Goal: Transaction & Acquisition: Purchase product/service

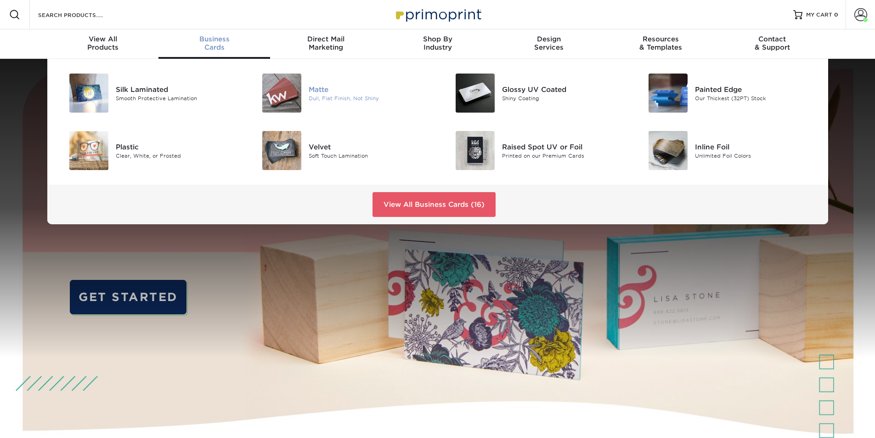
click at [336, 97] on div "Dull, Flat Finish, Not Shiny" at bounding box center [370, 98] width 122 height 8
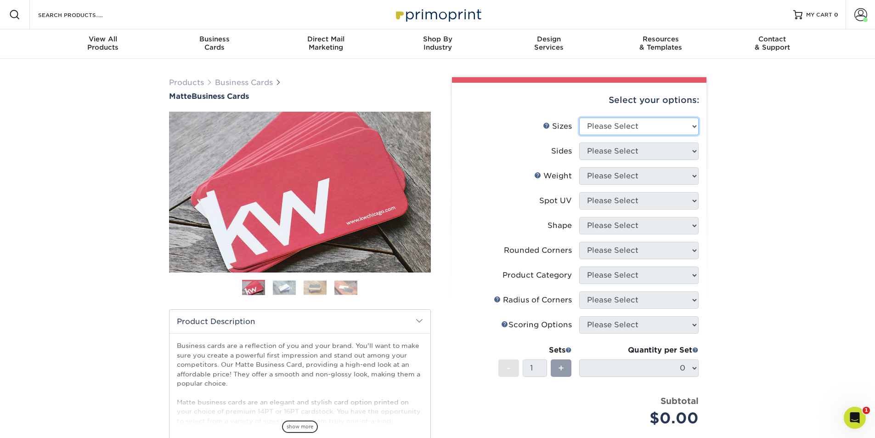
click at [650, 125] on select "Please Select 1.5" x 3.5" - Mini 1.75" x 3.5" - Mini 2" x 2" - Square 2" x 3" -…" at bounding box center [638, 126] width 119 height 17
select select "2.00x3.50"
click at [579, 118] on select "Please Select 1.5" x 3.5" - Mini 1.75" x 3.5" - Mini 2" x 2" - Square 2" x 3" -…" at bounding box center [638, 126] width 119 height 17
click at [642, 146] on select "Please Select Print Both Sides Print Front Only" at bounding box center [638, 150] width 119 height 17
select select "13abbda7-1d64-4f25-8bb2-c179b224825d"
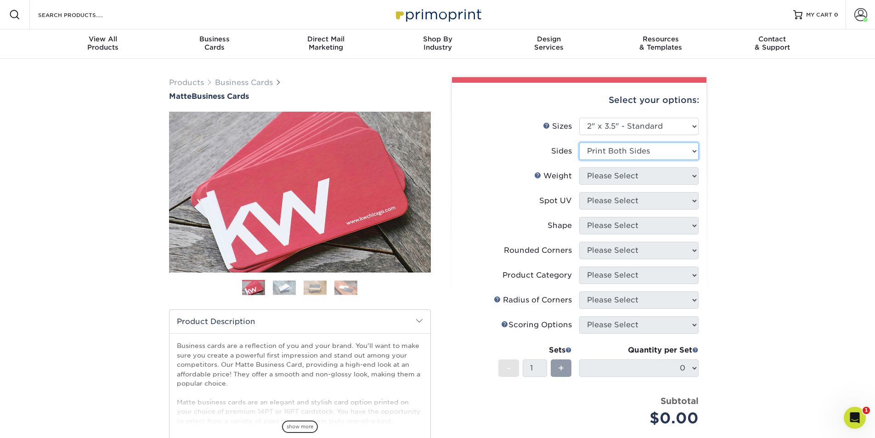
click at [579, 142] on select "Please Select Print Both Sides Print Front Only" at bounding box center [638, 150] width 119 height 17
click at [634, 174] on select "Please Select 16PT 14PT" at bounding box center [638, 175] width 119 height 17
select select "16PT"
click at [579, 167] on select "Please Select 16PT 14PT" at bounding box center [638, 175] width 119 height 17
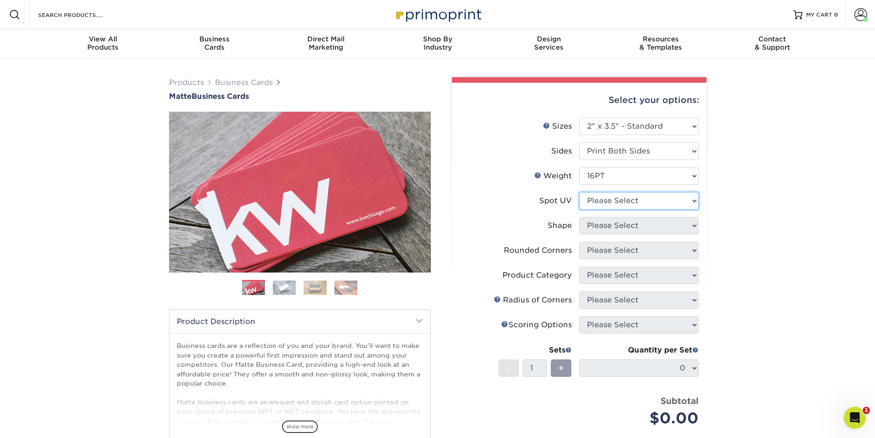
click at [633, 201] on select "Please Select No Spot UV Front and Back (Both Sides) Front Only Back Only" at bounding box center [638, 200] width 119 height 17
select select "3"
click at [579, 192] on select "Please Select No Spot UV Front and Back (Both Sides) Front Only Back Only" at bounding box center [638, 200] width 119 height 17
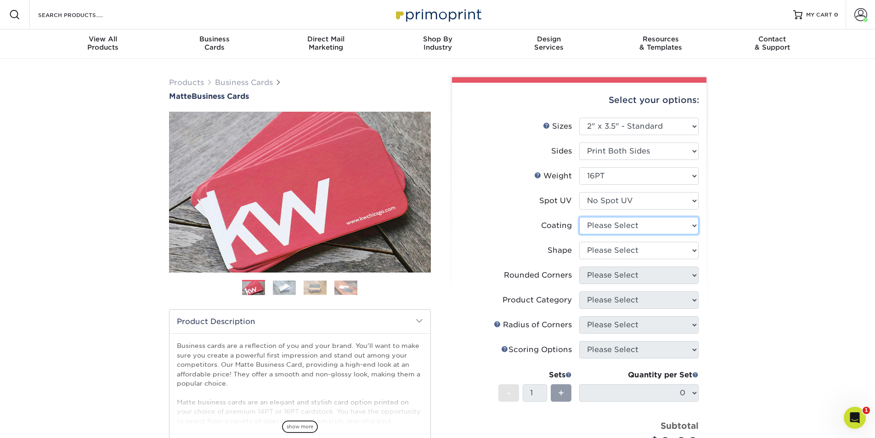
click at [631, 224] on select at bounding box center [638, 225] width 119 height 17
select select "121bb7b5-3b4d-429f-bd8d-bbf80e953313"
click at [579, 217] on select at bounding box center [638, 225] width 119 height 17
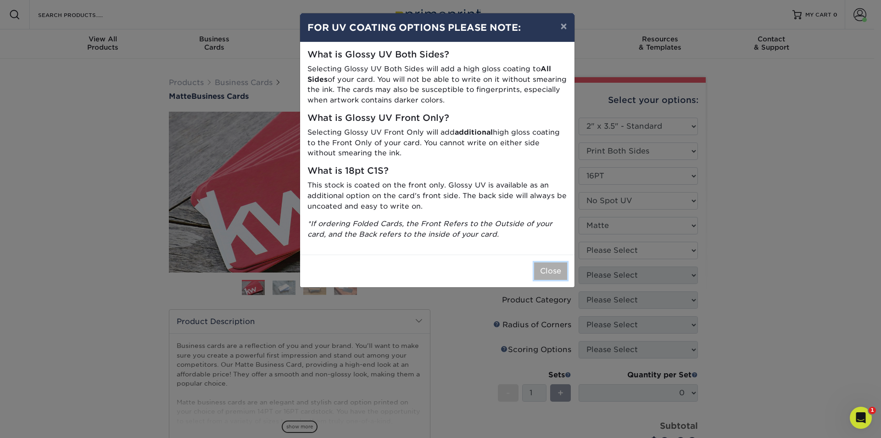
click at [556, 268] on button "Close" at bounding box center [550, 270] width 33 height 17
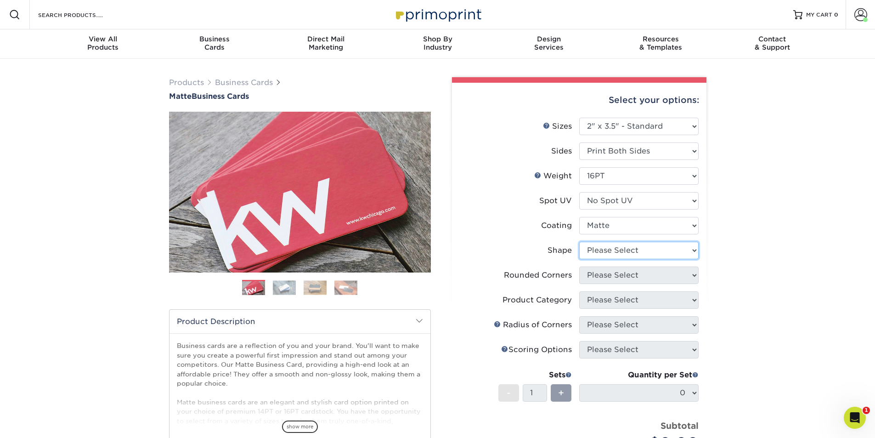
click at [600, 251] on select "Please Select Standard Oval" at bounding box center [638, 249] width 119 height 17
select select "standard"
click at [579, 241] on select "Please Select Standard Oval" at bounding box center [638, 249] width 119 height 17
click at [606, 275] on select "Please Select Yes - Round 2 Corners Yes - Round 4 Corners No" at bounding box center [638, 274] width 119 height 17
select select "7672df9e-0e0a-464d-8e1f-920c575e4da3"
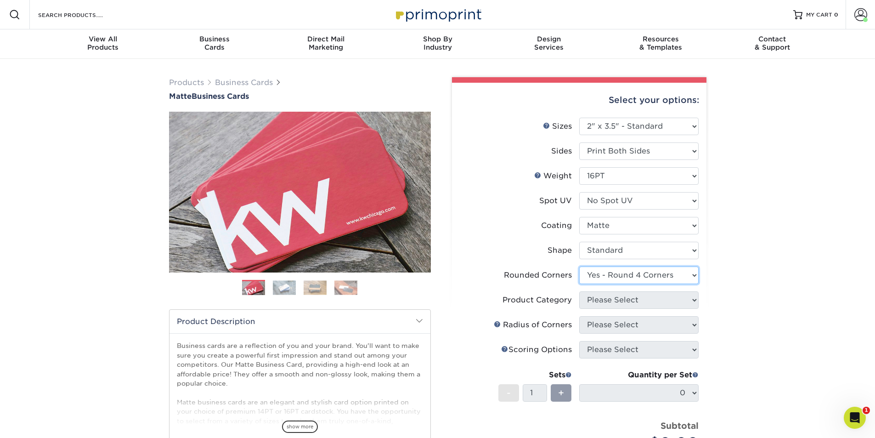
click at [579, 266] on select "Please Select Yes - Round 2 Corners Yes - Round 4 Corners No" at bounding box center [638, 274] width 119 height 17
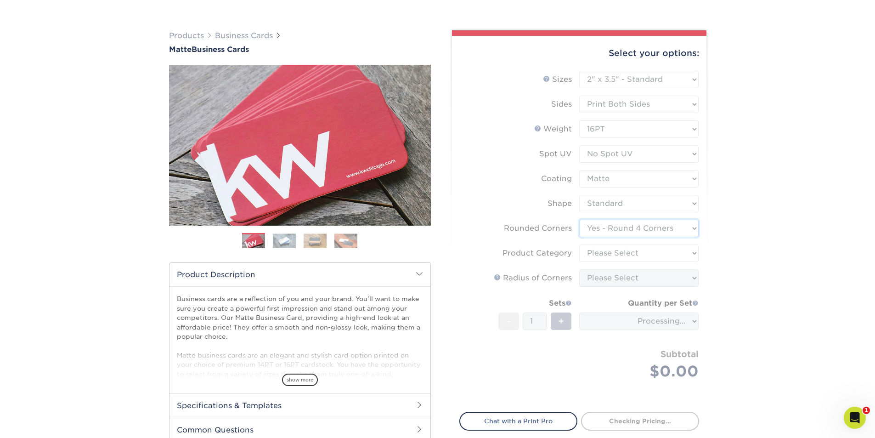
scroll to position [92, 0]
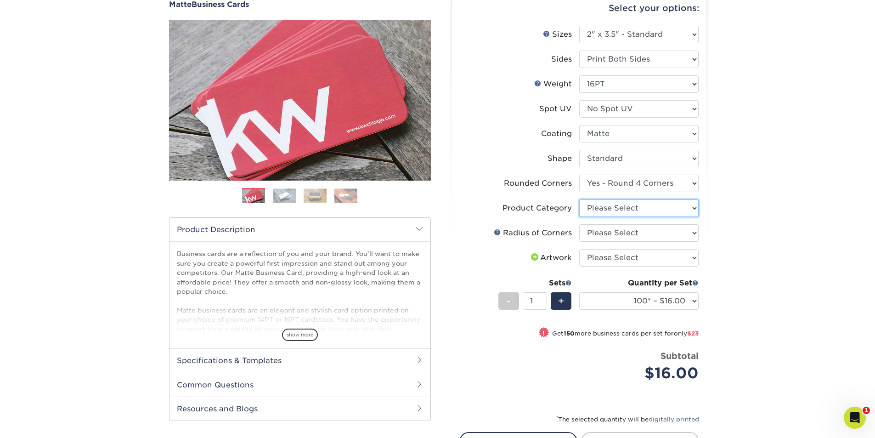
click at [622, 206] on select "Please Select Business Cards" at bounding box center [638, 207] width 119 height 17
select select "3b5148f1-0588-4f88-a218-97bcfdce65c1"
click at [579, 199] on select "Please Select Business Cards" at bounding box center [638, 207] width 119 height 17
click at [613, 238] on select "Please Select Rounded 1/8" Rounded 1/4"" at bounding box center [638, 232] width 119 height 17
select select "479fbfe7-6a0c-4895-8c9a-81739b7486c9"
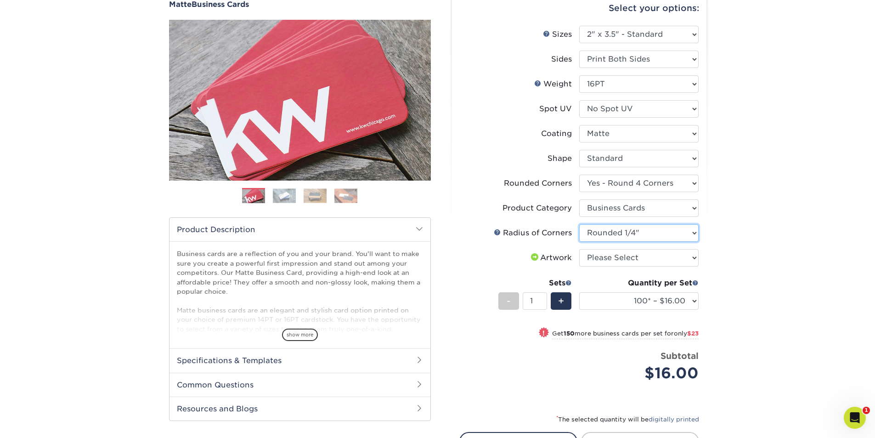
click at [579, 224] on select "Please Select Rounded 1/8" Rounded 1/4"" at bounding box center [638, 232] width 119 height 17
click at [623, 259] on select "Please Select I will upload files I need a design - $100" at bounding box center [638, 257] width 119 height 17
select select "upload"
click at [579, 249] on select "Please Select I will upload files I need a design - $100" at bounding box center [638, 257] width 119 height 17
click at [620, 297] on select "100* – $16.00 250* – $39.00 500 – $77.00 1000 – $94.00 2500 – $173.00 5000 – $2…" at bounding box center [638, 300] width 119 height 17
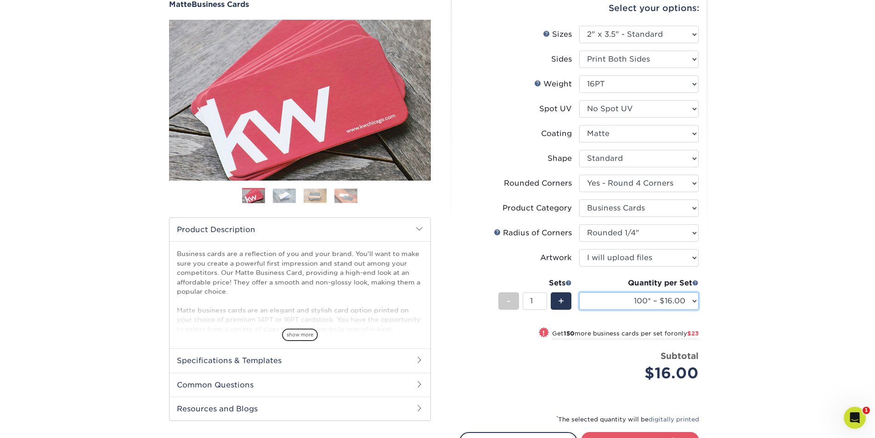
select select "250* – $39.00"
click at [579, 292] on select "100* – $16.00 250* – $39.00 500 – $77.00 1000 – $94.00 2500 – $173.00 5000 – $2…" at bounding box center [638, 300] width 119 height 17
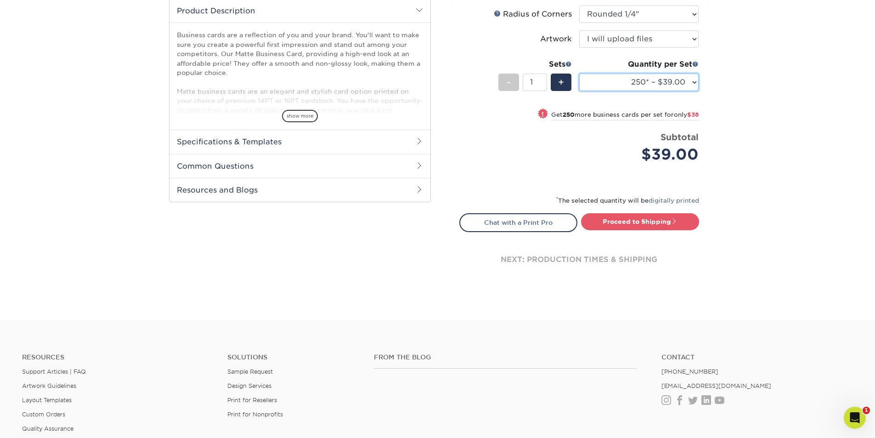
scroll to position [321, 0]
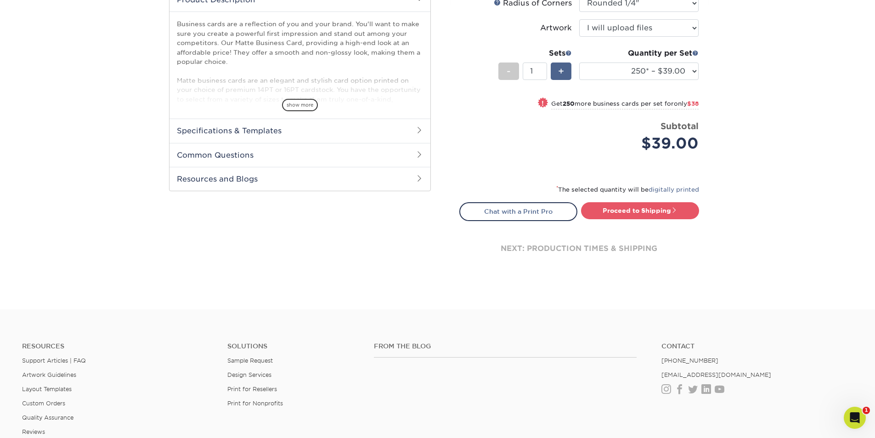
click at [552, 65] on div "+" at bounding box center [560, 70] width 21 height 17
type input "2"
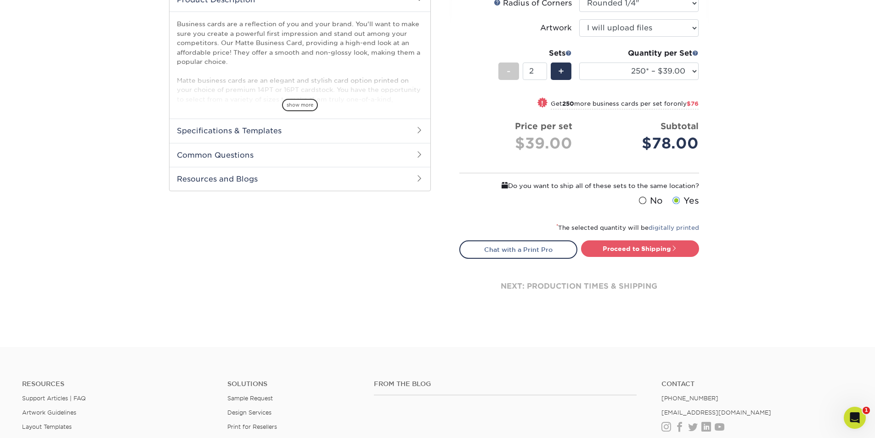
click at [643, 201] on span at bounding box center [642, 200] width 8 height 9
click at [0, 0] on input "No" at bounding box center [0, 0] width 0 height 0
click at [640, 245] on link "Proceed to Shipping" at bounding box center [640, 248] width 118 height 17
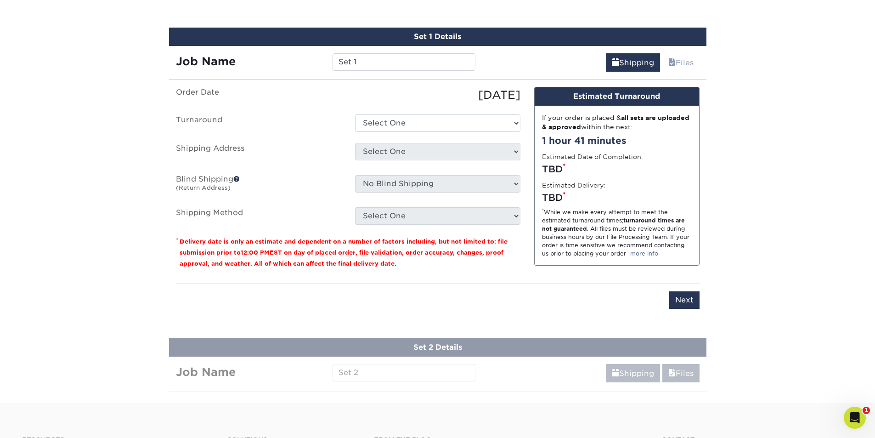
scroll to position [586, 0]
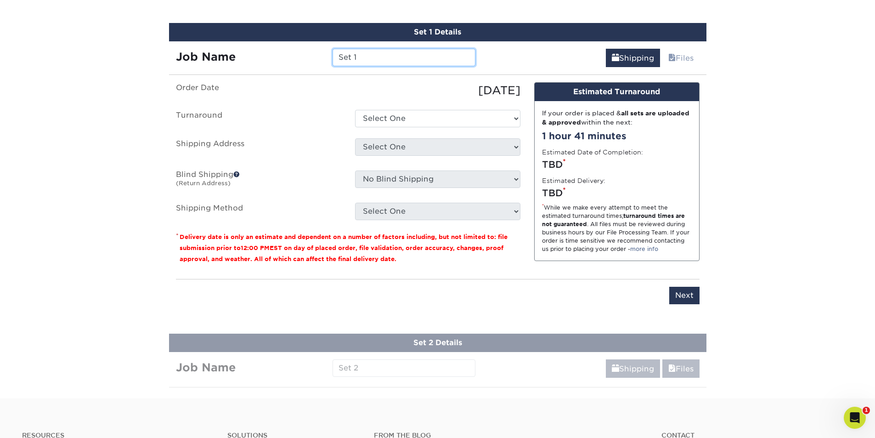
click at [344, 54] on input "Set 1" at bounding box center [403, 57] width 143 height 17
click at [355, 58] on input "Set 1" at bounding box center [403, 57] width 143 height 17
drag, startPoint x: 355, startPoint y: 58, endPoint x: 339, endPoint y: 54, distance: 17.0
click at [339, 54] on input "Set 1" at bounding box center [403, 57] width 143 height 17
paste input "CanopyHR: Carl Berelowitz Business Cards"
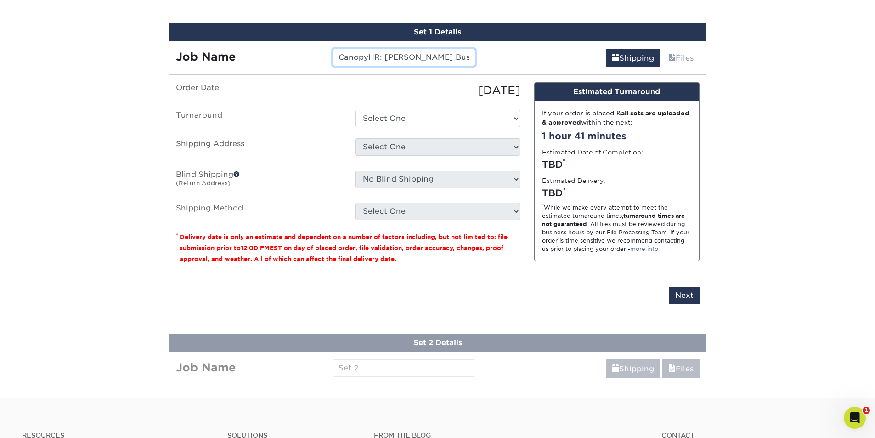
scroll to position [0, 34]
type input "CanopyHR: Carl Berelowitz Business Cards"
click at [432, 118] on select "Select One 2-4 Business Days 2 Day Next Business Day" at bounding box center [437, 118] width 165 height 17
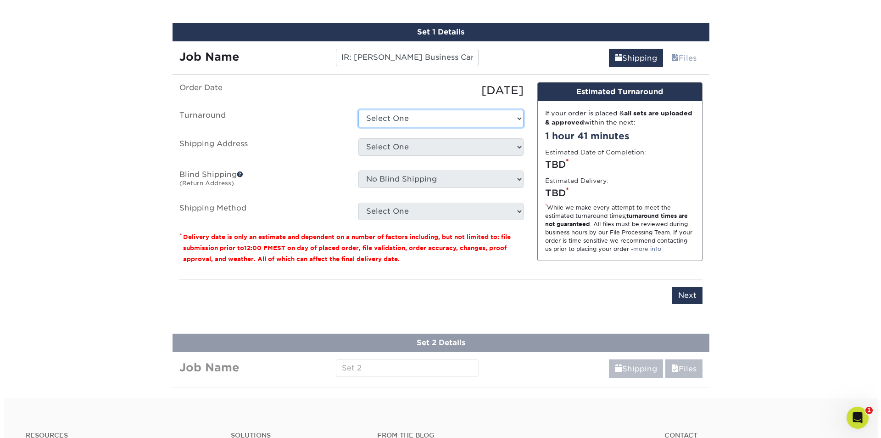
scroll to position [0, 0]
select select "823306c4-fca3-4eef-b9dc-f915865d50ea"
click at [355, 110] on select "Select One 2-4 Business Days 2 Day Next Business Day" at bounding box center [437, 118] width 165 height 17
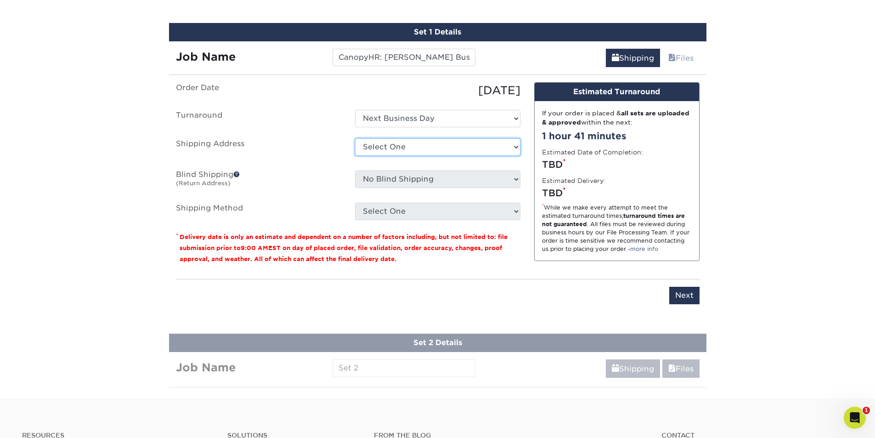
click at [424, 147] on select "Select One ABS Kris King AccessPoint Office AGA Alex Wardlaw AGA Amanda Combs A…" at bounding box center [437, 146] width 165 height 17
select select "newaddress"
click at [355, 138] on select "Select One ABS Kris King AccessPoint Office AGA Alex Wardlaw AGA Amanda Combs A…" at bounding box center [437, 146] width 165 height 17
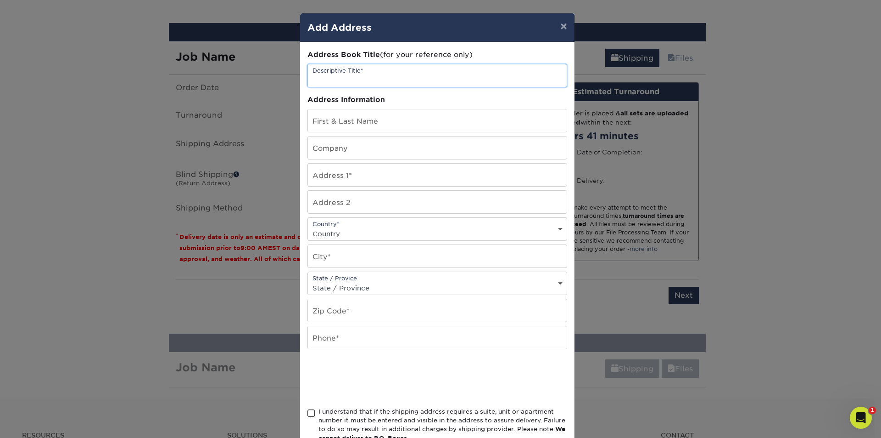
click at [340, 81] on input "text" at bounding box center [437, 75] width 259 height 22
paste input "CanopyHR: Carl Berelowitz Business Cards"
drag, startPoint x: 476, startPoint y: 81, endPoint x: 404, endPoint y: 80, distance: 71.6
click at [404, 80] on input "CanopyHR: Carl Berelowitz Business Cards" at bounding box center [437, 75] width 259 height 22
type input "CanopyHR: [PERSON_NAME]"
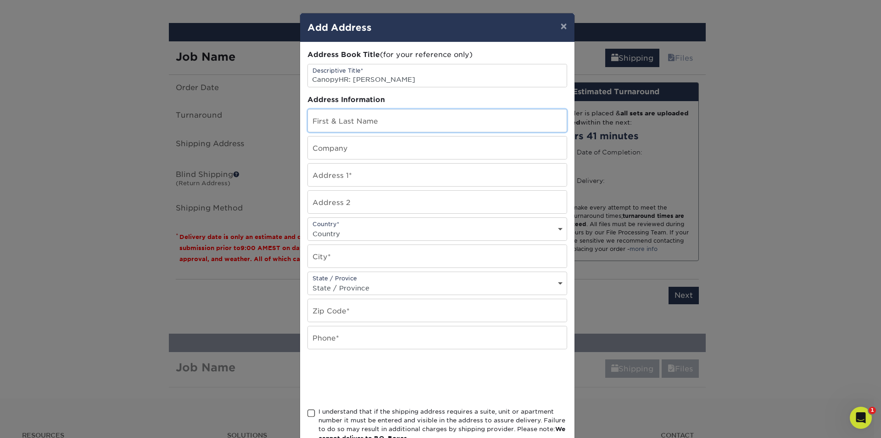
click at [368, 117] on input "text" at bounding box center [437, 120] width 259 height 22
paste input "CanopyHR: Carl Berelowitz Business Cards"
drag, startPoint x: 465, startPoint y: 126, endPoint x: 406, endPoint y: 125, distance: 58.8
click at [406, 125] on input "CanopyHR: Carl Berelowitz Business Cards" at bounding box center [437, 120] width 259 height 22
drag, startPoint x: 349, startPoint y: 124, endPoint x: 302, endPoint y: 123, distance: 46.8
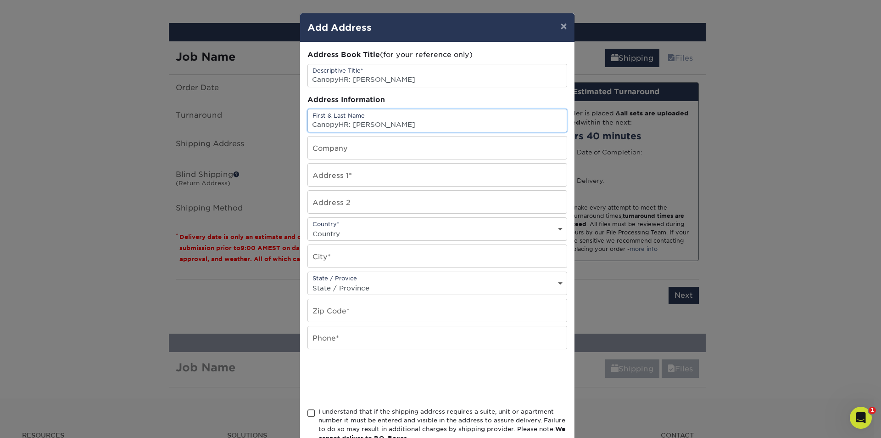
click at [302, 123] on div "Address Book Title (for your reference only) Descriptive Title* CanopyHR: Carl …" at bounding box center [437, 247] width 275 height 411
type input "[PERSON_NAME]"
click at [313, 148] on input "text" at bounding box center [437, 147] width 259 height 22
type input "Canopy"
click at [360, 175] on input "text" at bounding box center [437, 174] width 259 height 22
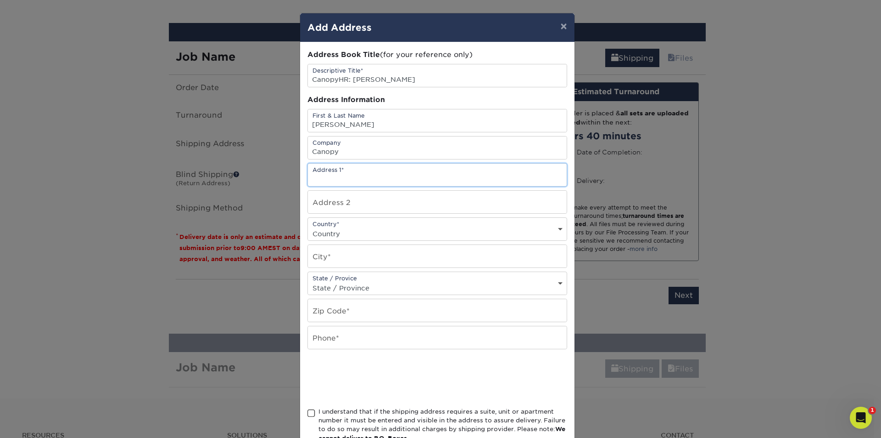
drag, startPoint x: 340, startPoint y: 180, endPoint x: 322, endPoint y: 181, distance: 17.5
click at [340, 180] on input "text" at bounding box center [437, 174] width 259 height 22
paste input "[STREET_ADDRESS]"
type input "[STREET_ADDRESS]"
click at [322, 202] on input "text" at bounding box center [437, 202] width 259 height 22
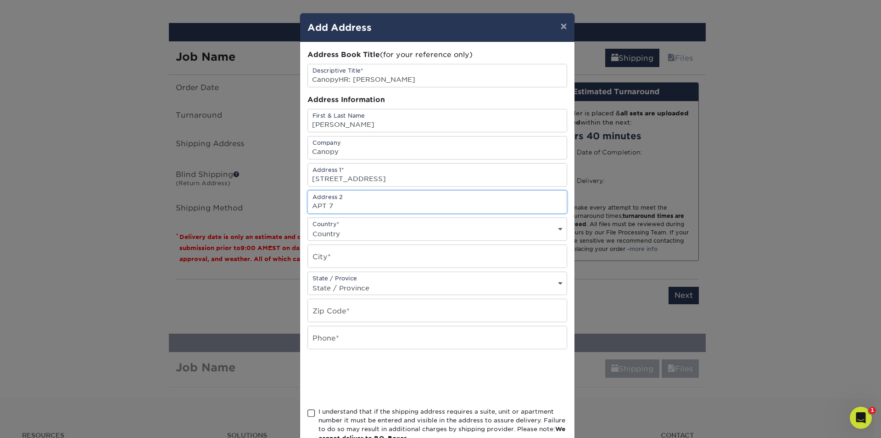
type input "APT 7"
click at [386, 255] on input "text" at bounding box center [437, 256] width 259 height 22
paste input "Brookline"
type input "Brookline"
click at [367, 279] on div "State / Provice State / Province Alabama Alaska Arizona Arkansas California Col…" at bounding box center [438, 282] width 260 height 23
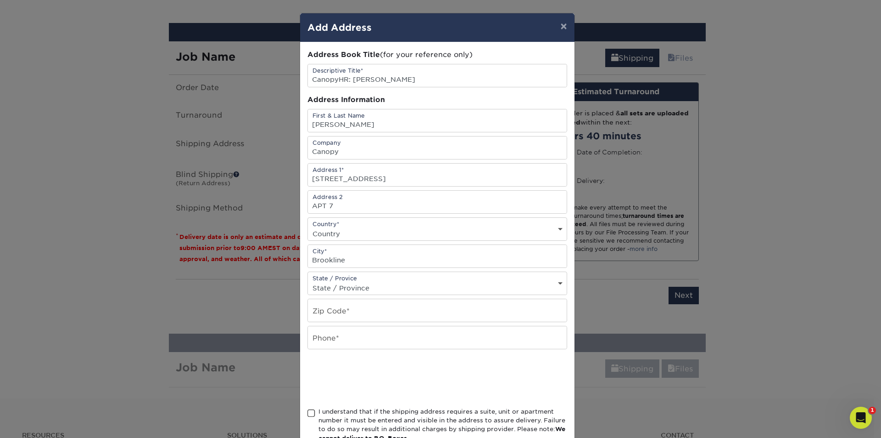
click at [364, 285] on select "State / Province Alabama Alaska Arizona Arkansas California Colorado Connecticu…" at bounding box center [437, 287] width 259 height 13
click at [344, 300] on input "text" at bounding box center [437, 310] width 259 height 22
click at [342, 293] on select "State / Province Alabama Alaska Arizona Arkansas California Colorado Connecticu…" at bounding box center [437, 287] width 259 height 13
select select "MA"
click at [308, 281] on select "State / Province Alabama Alaska Arizona Arkansas California Colorado Connecticu…" at bounding box center [437, 287] width 259 height 13
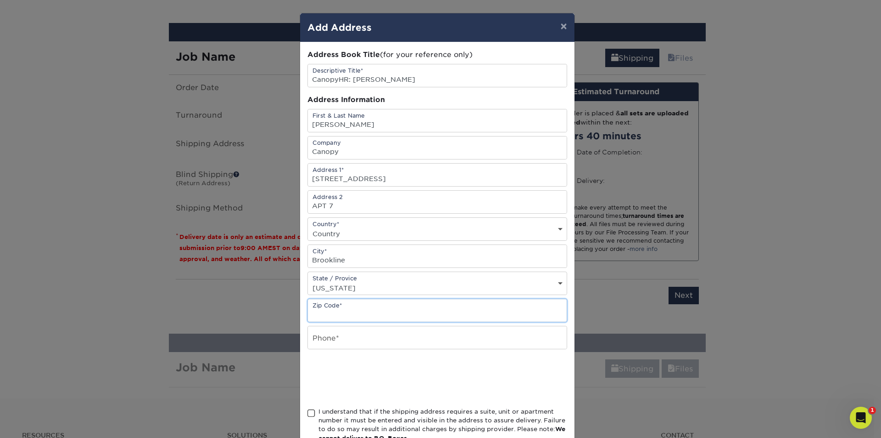
click at [340, 313] on input "text" at bounding box center [437, 310] width 259 height 22
click at [340, 314] on input "text" at bounding box center [437, 310] width 259 height 22
paste input "02445"
type input "02445"
click at [332, 331] on input "text" at bounding box center [437, 337] width 259 height 22
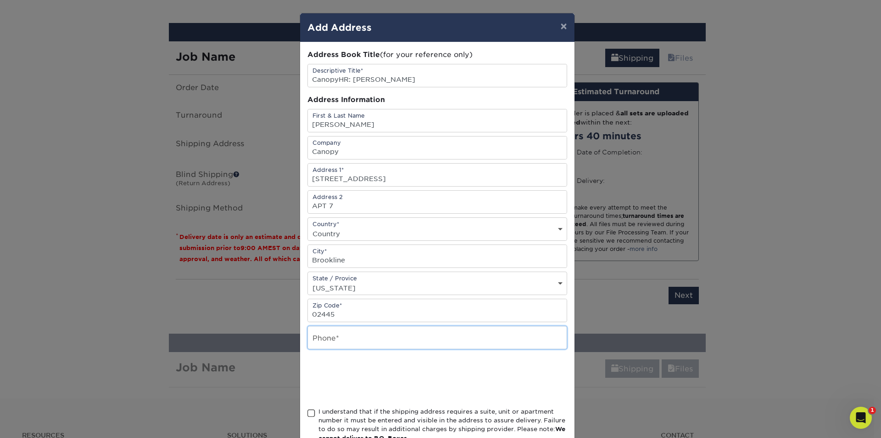
click at [337, 335] on input "text" at bounding box center [437, 337] width 259 height 22
paste input "508-868-0844"
type input "508-868-0844"
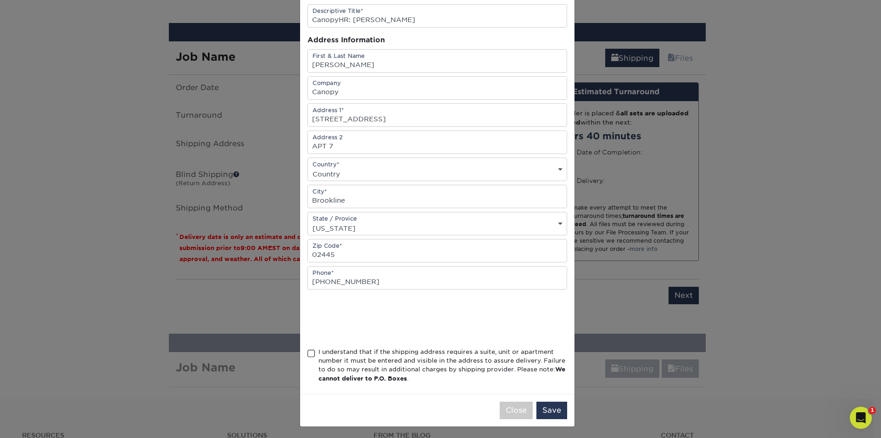
scroll to position [62, 0]
click at [309, 350] on span at bounding box center [312, 351] width 8 height 9
click at [0, 0] on input "I understand that if the shipping address requires a suite, unit or apartment n…" at bounding box center [0, 0] width 0 height 0
click at [538, 404] on button "Save" at bounding box center [552, 407] width 31 height 17
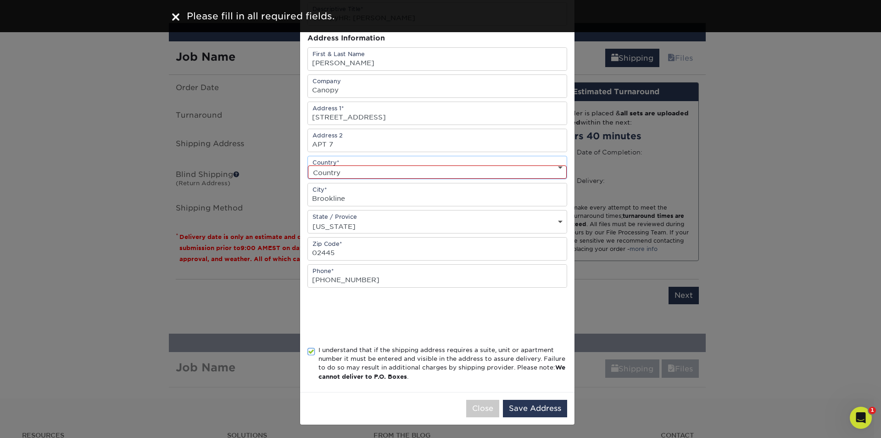
click at [369, 171] on select "Country United States Canada ----------------------------- Afghanistan Albania …" at bounding box center [437, 171] width 259 height 13
select select "US"
click at [308, 165] on select "Country United States Canada ----------------------------- Afghanistan Albania …" at bounding box center [437, 171] width 259 height 13
click at [557, 404] on button "Save Address" at bounding box center [535, 407] width 64 height 17
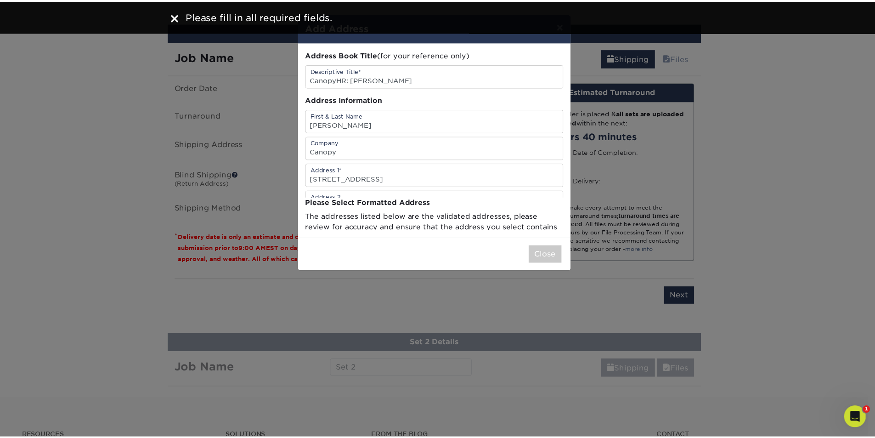
scroll to position [0, 0]
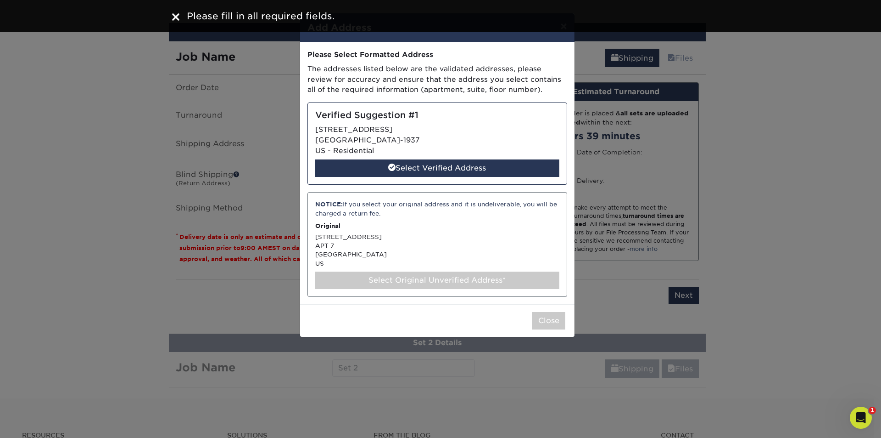
click at [386, 280] on div "Select Original Unverified Address*" at bounding box center [437, 279] width 244 height 17
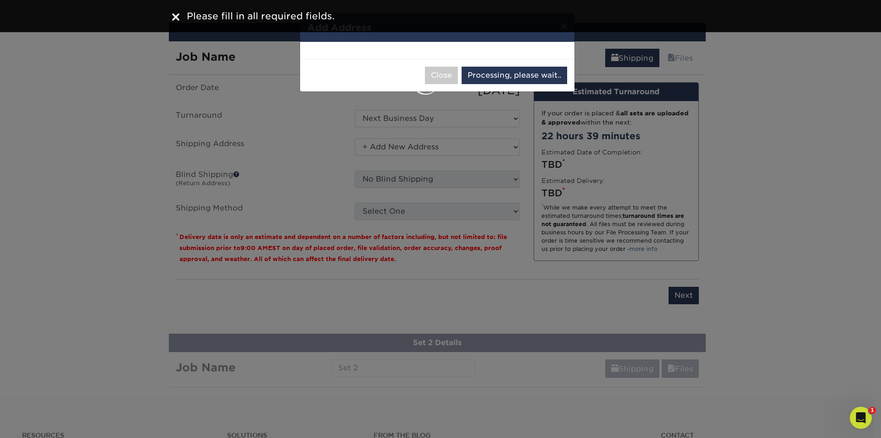
select select "286148"
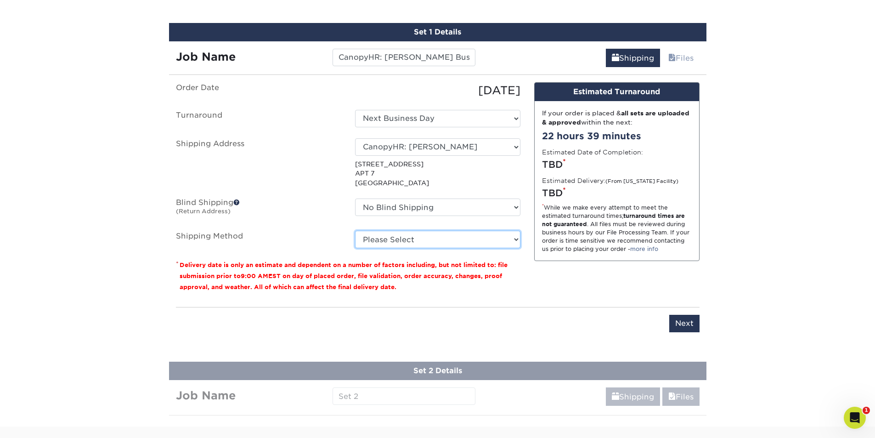
click at [370, 235] on select "Please Select Ground Shipping (+$7.84) 3 Day Shipping Service (+$20.06) 2 Day A…" at bounding box center [437, 238] width 165 height 17
click at [355, 230] on select "Please Select Ground Shipping (+$7.84) 3 Day Shipping Service (+$20.06) 2 Day A…" at bounding box center [437, 238] width 165 height 17
click at [391, 243] on select "Please Select Ground Shipping (+$7.84) 3 Day Shipping Service (+$20.06) 2 Day A…" at bounding box center [437, 238] width 165 height 17
select select "03"
click at [355, 230] on select "Please Select Ground Shipping (+$7.84) 3 Day Shipping Service (+$20.06) 2 Day A…" at bounding box center [437, 238] width 165 height 17
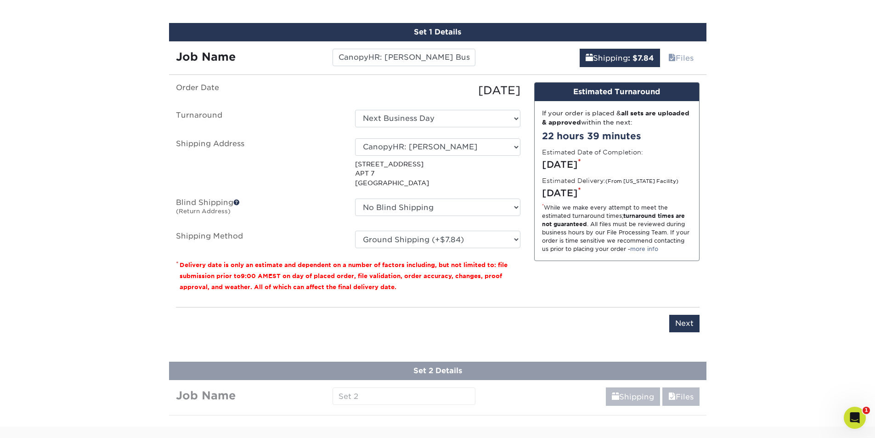
click at [680, 313] on div "Please enter job name and select desired turnaround time, shipping address and …" at bounding box center [437, 319] width 523 height 25
click at [681, 319] on input "Next" at bounding box center [684, 322] width 30 height 17
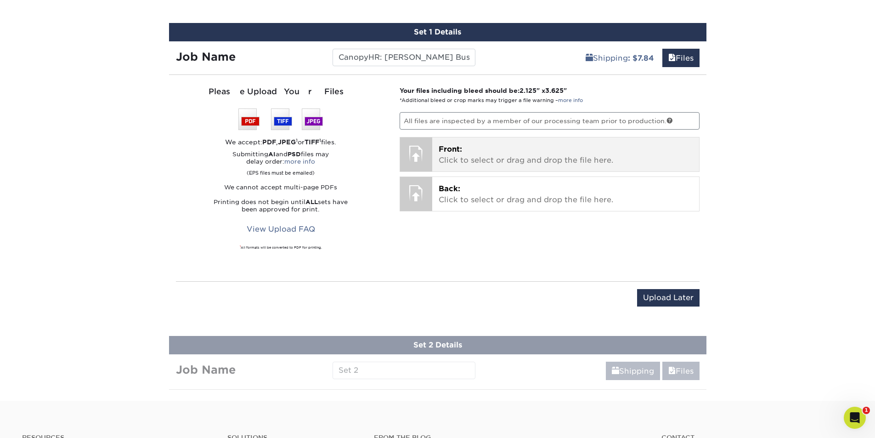
click at [435, 162] on div "Front: Click to select or drag and drop the file here. Choose file" at bounding box center [565, 154] width 267 height 34
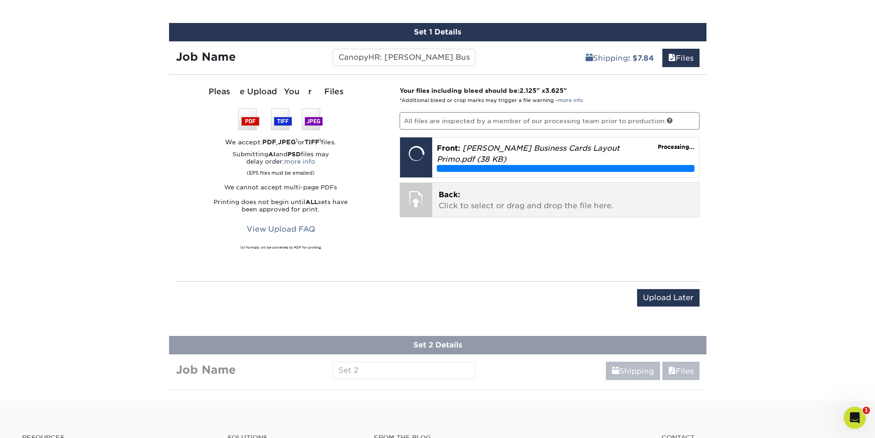
click at [473, 198] on p "Back: Click to select or drag and drop the file here." at bounding box center [565, 200] width 254 height 22
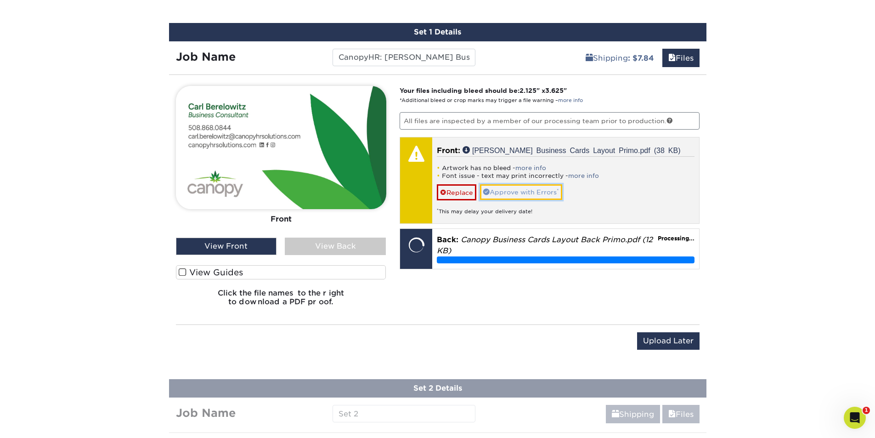
click at [517, 186] on link "Approve with Errors *" at bounding box center [521, 192] width 82 height 16
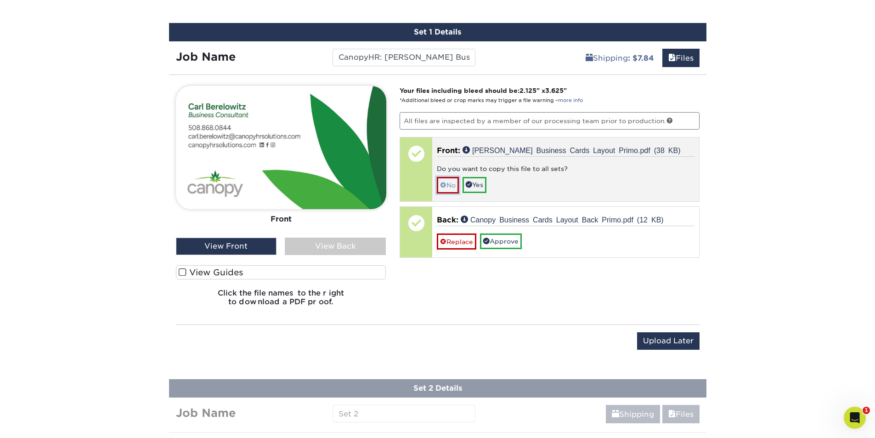
click at [453, 187] on link "No" at bounding box center [448, 185] width 22 height 16
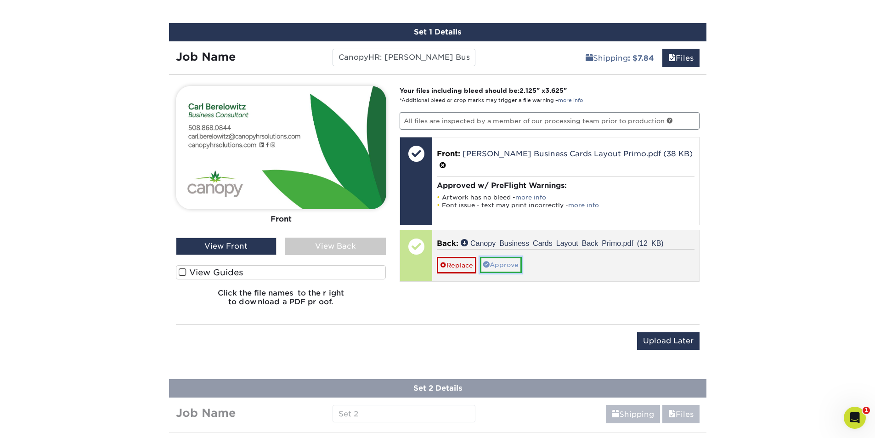
click at [516, 266] on link "Approve" at bounding box center [501, 265] width 42 height 16
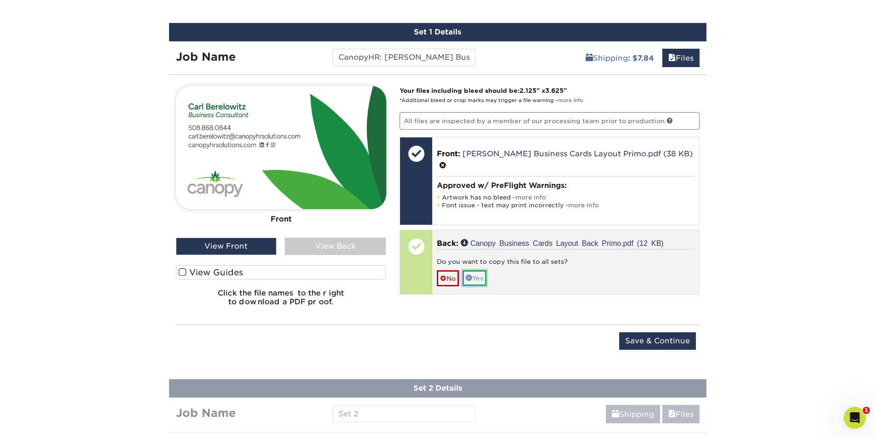
click at [486, 280] on link "Yes" at bounding box center [474, 278] width 24 height 16
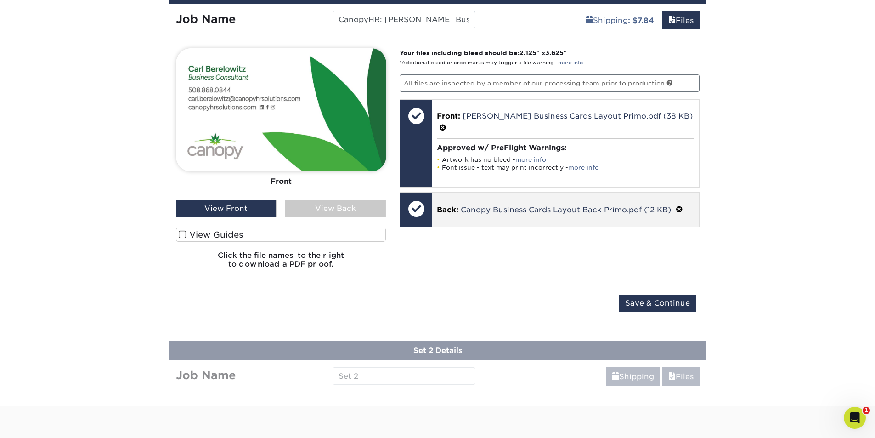
scroll to position [632, 0]
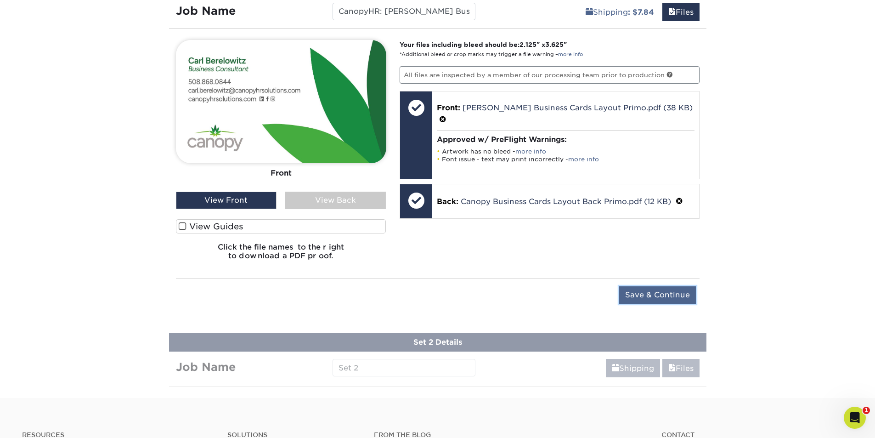
click at [677, 292] on input "Save & Continue" at bounding box center [657, 294] width 77 height 17
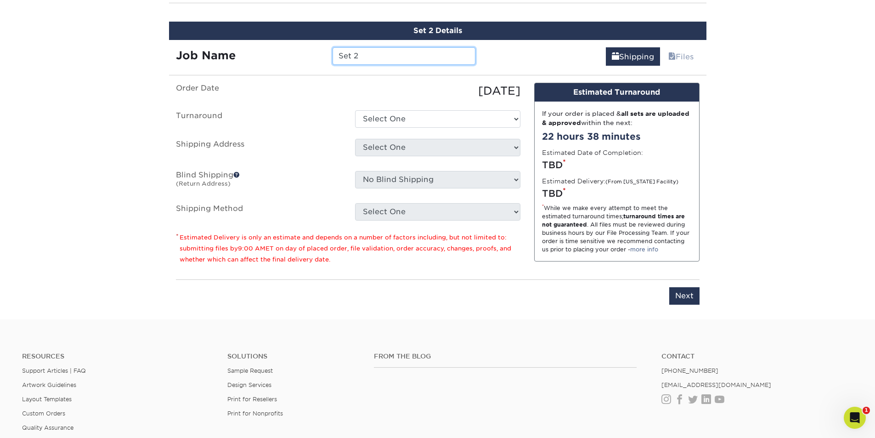
scroll to position [658, 0]
click at [368, 53] on input "Set 2" at bounding box center [403, 55] width 143 height 17
click at [400, 58] on input "Set 2" at bounding box center [403, 55] width 143 height 17
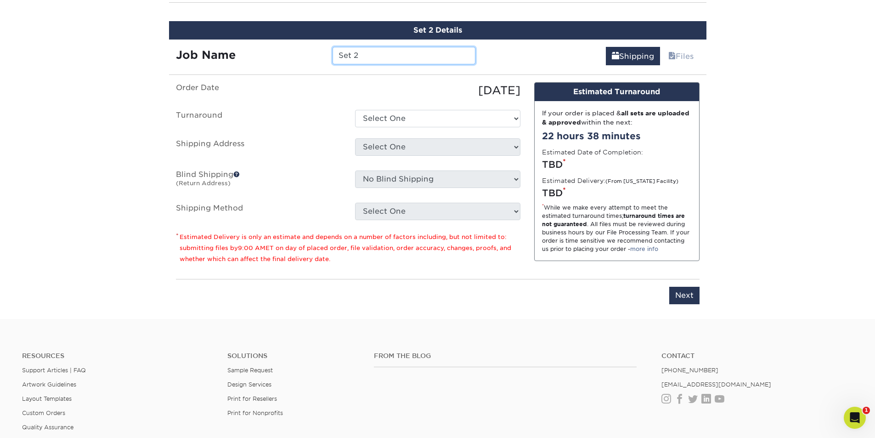
click at [400, 58] on input "Set 2" at bounding box center [403, 55] width 143 height 17
paste input "CanopyHR: [PERSON_NAME] Business Cards"
type input "CanopyHR: [PERSON_NAME] Business Cards"
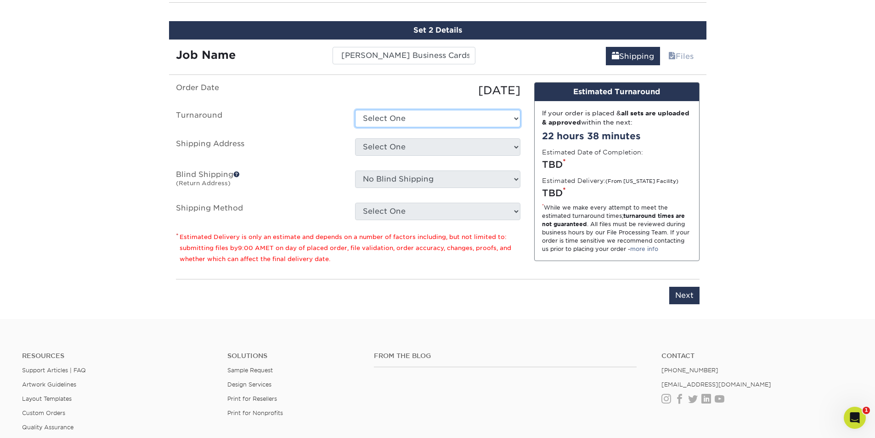
click at [400, 114] on select "Select One 2-4 Business Days 2 Day Next Business Day" at bounding box center [437, 118] width 165 height 17
select select "823306c4-fca3-4eef-b9dc-f915865d50ea"
click at [355, 110] on select "Select One 2-4 Business Days 2 Day Next Business Day" at bounding box center [437, 118] width 165 height 17
click at [387, 152] on select "Select One ABS Kris King AccessPoint Office AGA Alex Wardlaw AGA Amanda Combs A…" at bounding box center [437, 146] width 165 height 17
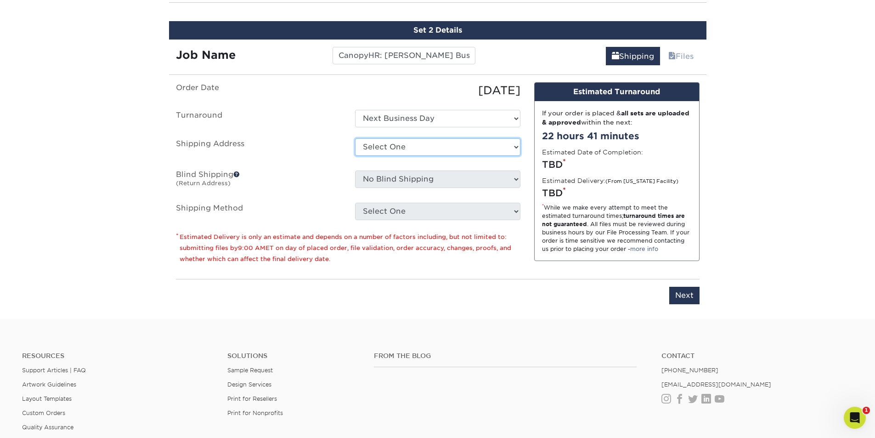
select select "newaddress"
click at [355, 138] on select "Select One ABS Kris King AccessPoint Office AGA Alex Wardlaw AGA Amanda Combs A…" at bounding box center [437, 146] width 165 height 17
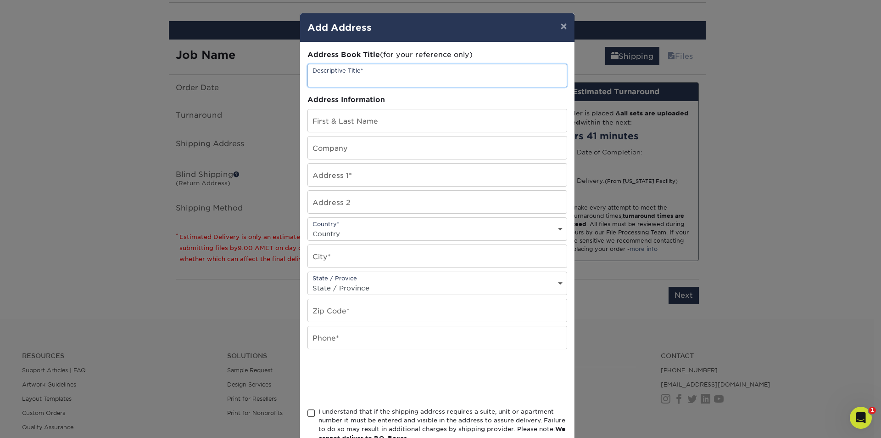
click at [331, 78] on input "text" at bounding box center [437, 75] width 259 height 22
paste input "CanopyHR: [PERSON_NAME] Business Cards"
type input "CanopyHR: [PERSON_NAME] Business Cards"
click at [328, 116] on input "text" at bounding box center [437, 120] width 259 height 22
paste input "CanopyHR: [PERSON_NAME] Business Cards"
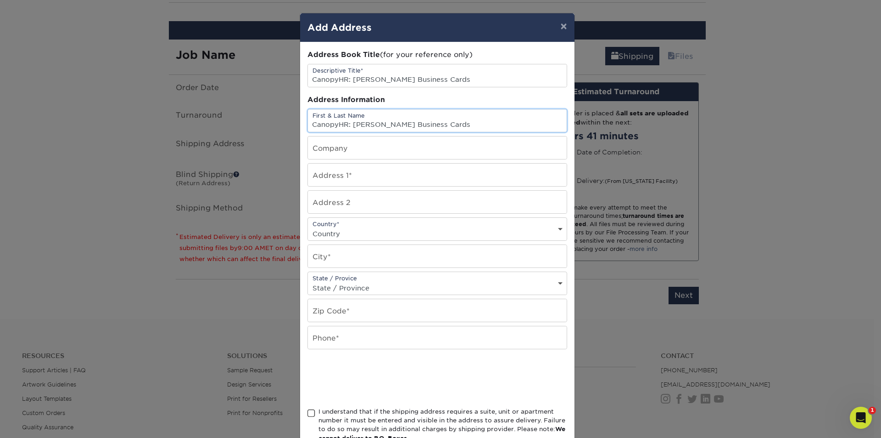
drag, startPoint x: 473, startPoint y: 125, endPoint x: 414, endPoint y: 125, distance: 59.2
click at [414, 125] on input "CanopyHR: [PERSON_NAME] Business Cards" at bounding box center [437, 120] width 259 height 22
drag, startPoint x: 349, startPoint y: 126, endPoint x: 309, endPoint y: 122, distance: 41.1
click at [309, 122] on input "CanopyHR: Kimberly Sanders" at bounding box center [437, 120] width 259 height 22
type input "[PERSON_NAME]"
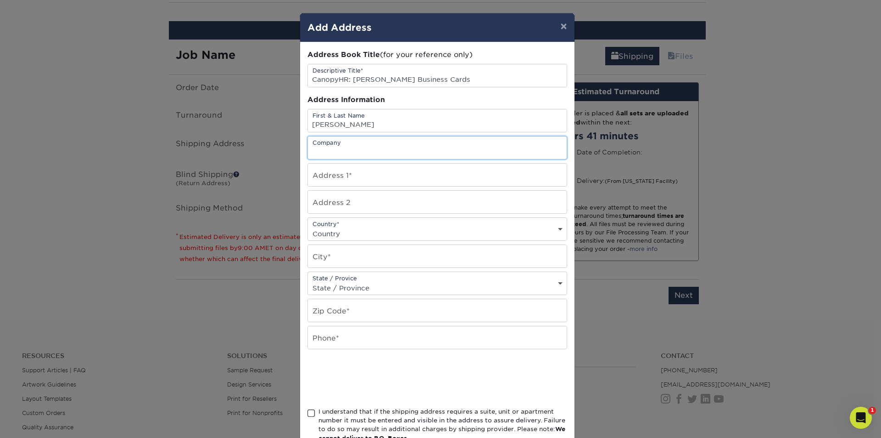
click at [320, 145] on input "text" at bounding box center [437, 147] width 259 height 22
type input "Canopy"
click at [340, 172] on input "text" at bounding box center [437, 174] width 259 height 22
click at [358, 173] on input "text" at bounding box center [437, 174] width 259 height 22
paste input "8028 Sandy Circle"
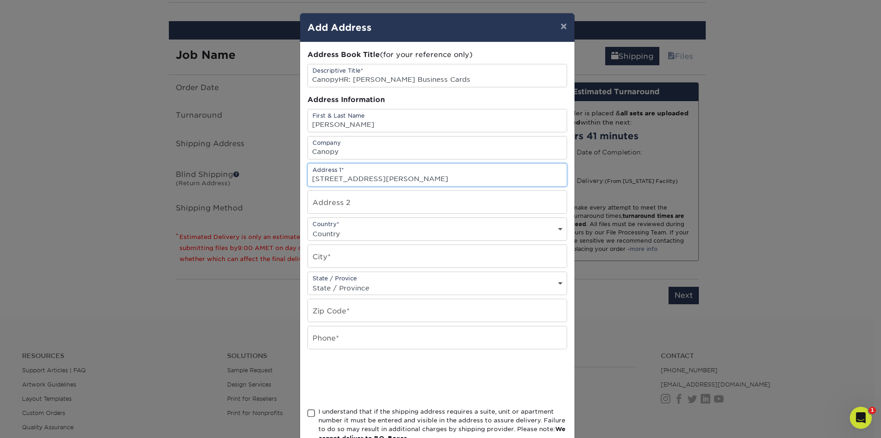
type input "8028 Sandy Circle"
click at [336, 234] on select "Country United States Canada ----------------------------- Afghanistan Albania …" at bounding box center [437, 233] width 259 height 13
select select "US"
click at [308, 227] on select "Country United States Canada ----------------------------- Afghanistan Albania …" at bounding box center [437, 233] width 259 height 13
click at [331, 250] on input "text" at bounding box center [437, 256] width 259 height 22
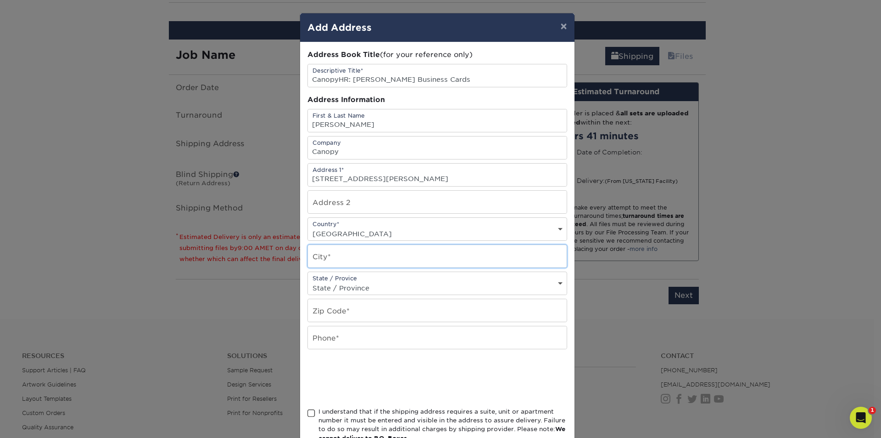
click at [337, 255] on input "text" at bounding box center [437, 256] width 259 height 22
paste input "LaBelle"
type input "LaBelle"
click at [326, 282] on select "State / Province Alabama Alaska Arizona Arkansas California Colorado Connecticu…" at bounding box center [437, 287] width 259 height 13
select select "FL"
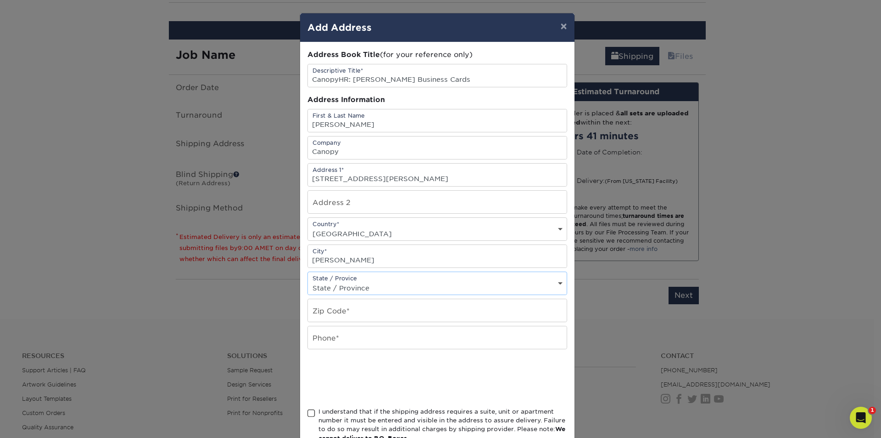
click at [308, 281] on select "State / Province Alabama Alaska Arizona Arkansas California Colorado Connecticu…" at bounding box center [437, 287] width 259 height 13
click at [344, 303] on input "text" at bounding box center [437, 310] width 259 height 22
click at [343, 313] on input "text" at bounding box center [437, 310] width 259 height 22
paste input "33935"
type input "33935"
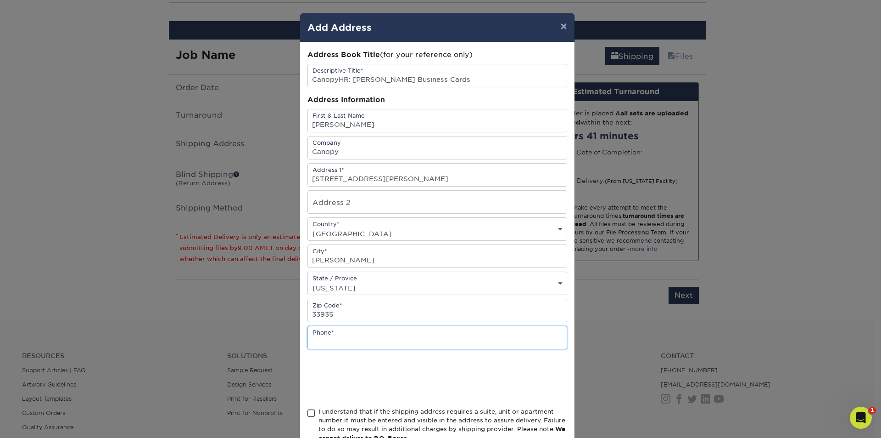
click at [331, 335] on input "text" at bounding box center [437, 337] width 259 height 22
click at [340, 344] on input "text" at bounding box center [437, 337] width 259 height 22
paste input "863.215.6675"
type input "863.215.6675"
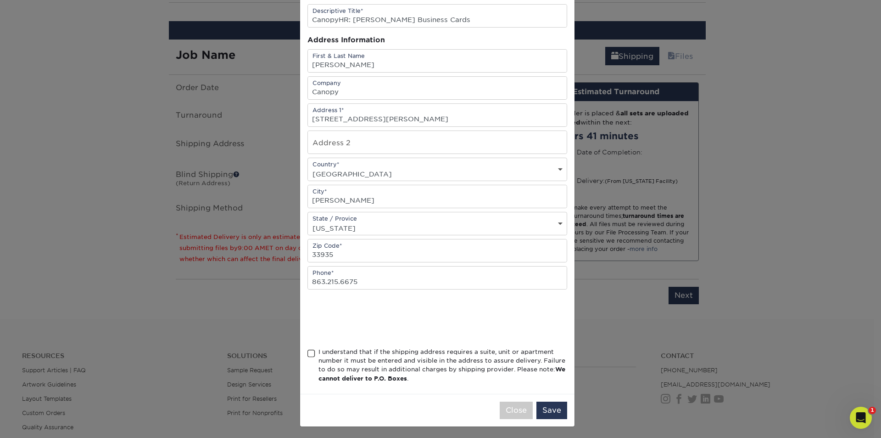
scroll to position [62, 0]
click at [309, 351] on span at bounding box center [312, 351] width 8 height 9
click at [0, 0] on input "I understand that if the shipping address requires a suite, unit or apartment n…" at bounding box center [0, 0] width 0 height 0
click at [539, 407] on button "Save" at bounding box center [552, 407] width 31 height 17
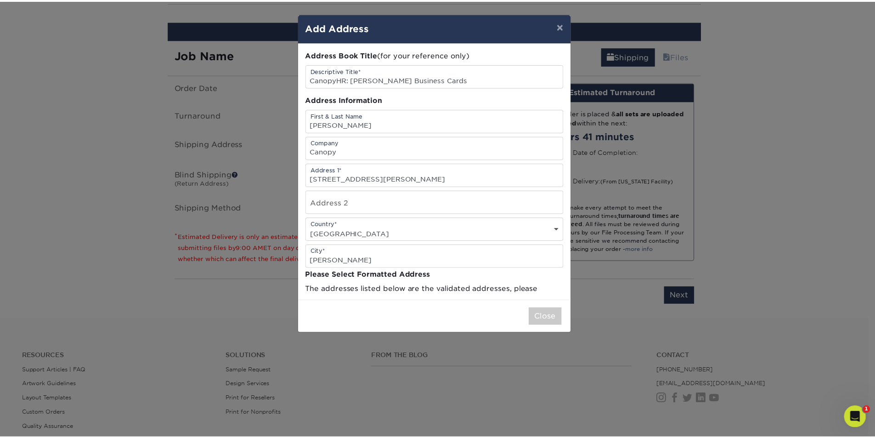
scroll to position [0, 0]
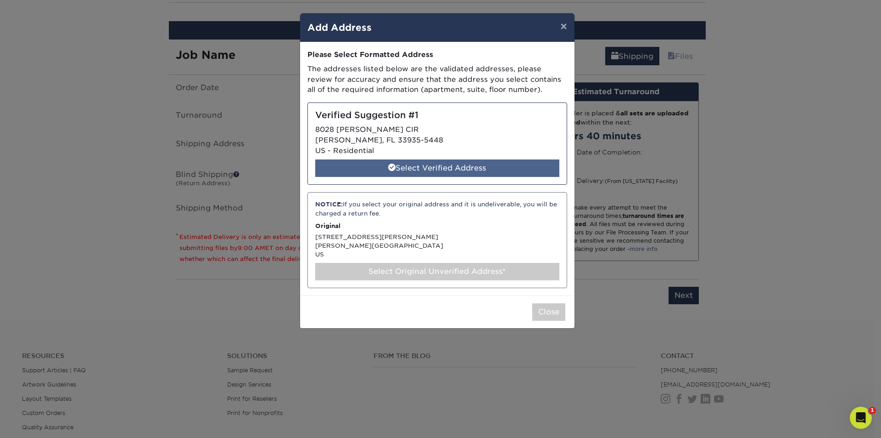
click at [363, 162] on div "Select Verified Address" at bounding box center [437, 167] width 244 height 17
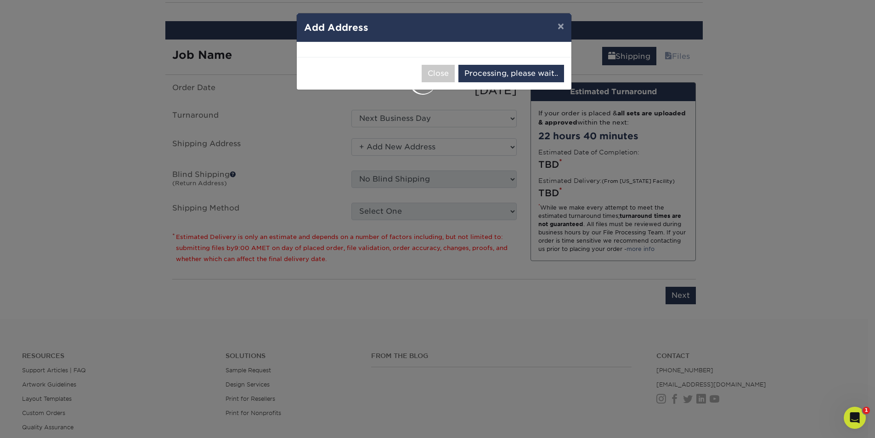
select select "286149"
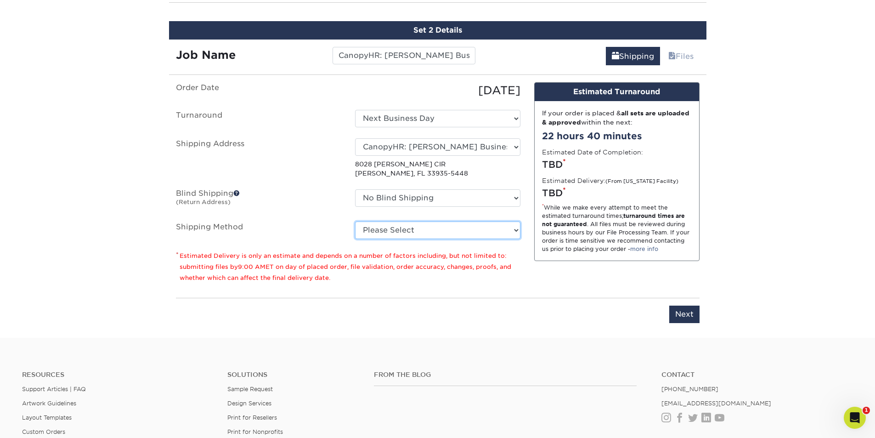
click at [401, 234] on select "Please Select Ground Shipping (+$7.84) 3 Day Shipping Service (+$26.66) 2 Day A…" at bounding box center [437, 229] width 165 height 17
select select "03"
click at [355, 221] on select "Please Select Ground Shipping (+$7.84) 3 Day Shipping Service (+$26.66) 2 Day A…" at bounding box center [437, 229] width 165 height 17
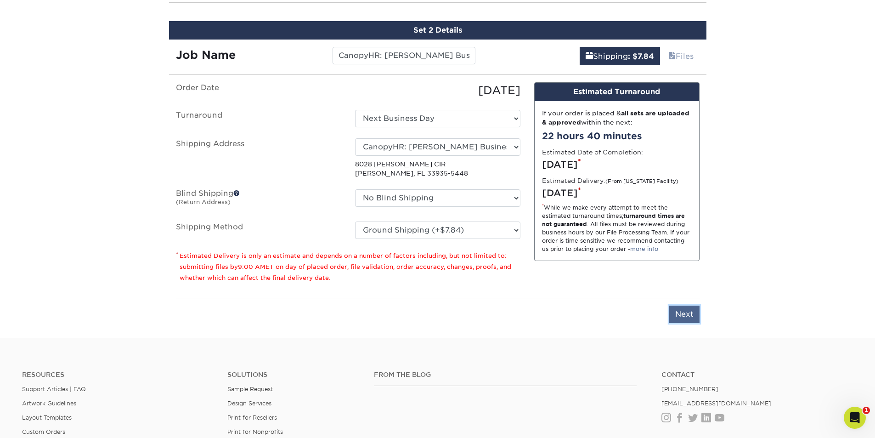
click at [688, 314] on input "Next" at bounding box center [684, 313] width 30 height 17
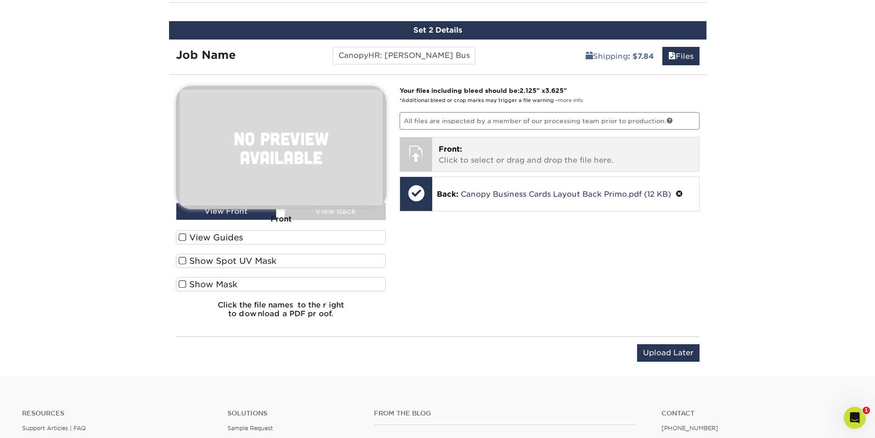
click at [442, 154] on p "Front: Click to select or drag and drop the file here." at bounding box center [565, 155] width 254 height 22
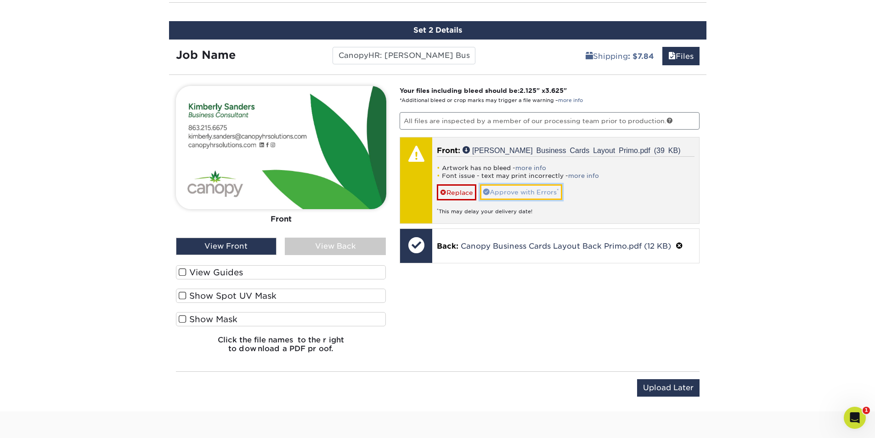
click at [506, 191] on link "Approve with Errors *" at bounding box center [521, 192] width 82 height 16
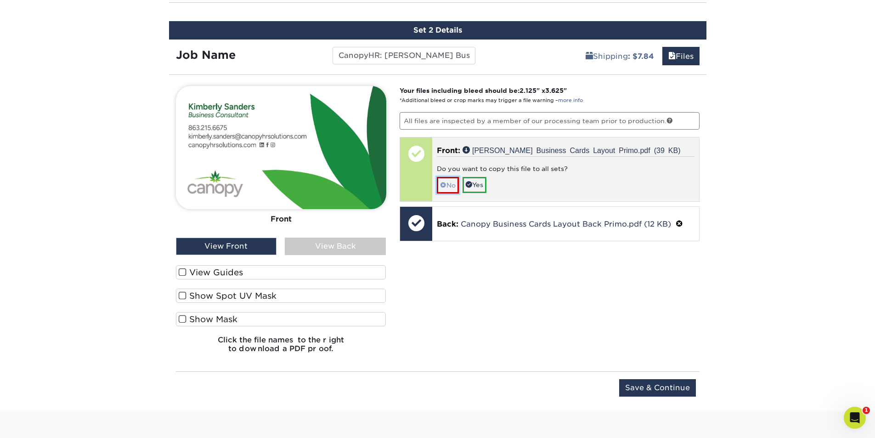
click at [452, 193] on link "No" at bounding box center [448, 185] width 22 height 16
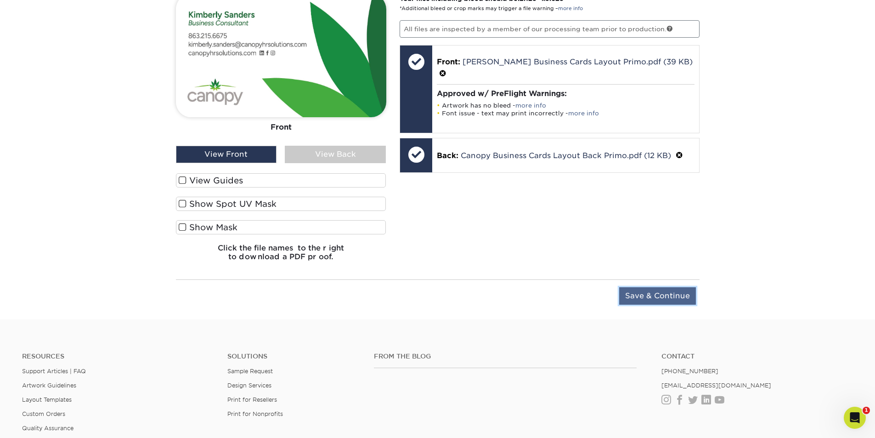
click at [641, 300] on input "Save & Continue" at bounding box center [657, 295] width 77 height 17
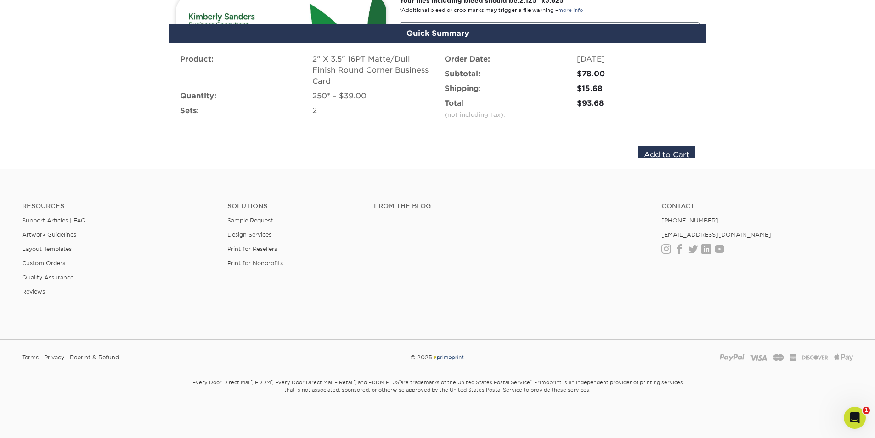
scroll to position [733, 0]
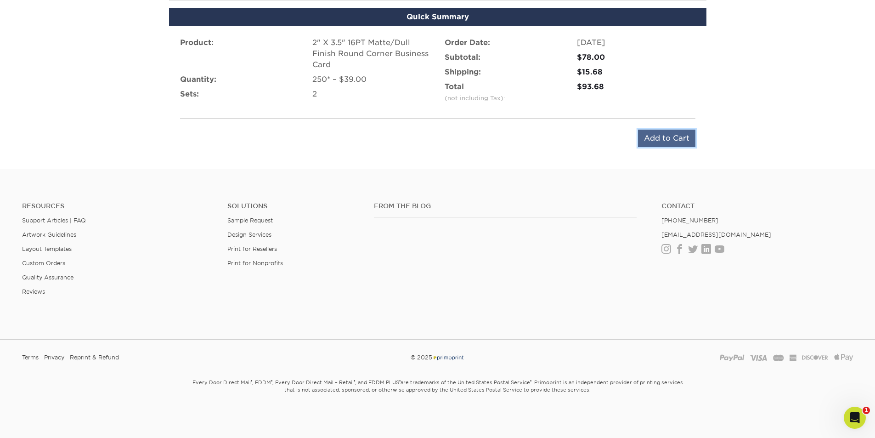
click at [647, 138] on input "Add to Cart" at bounding box center [666, 137] width 57 height 17
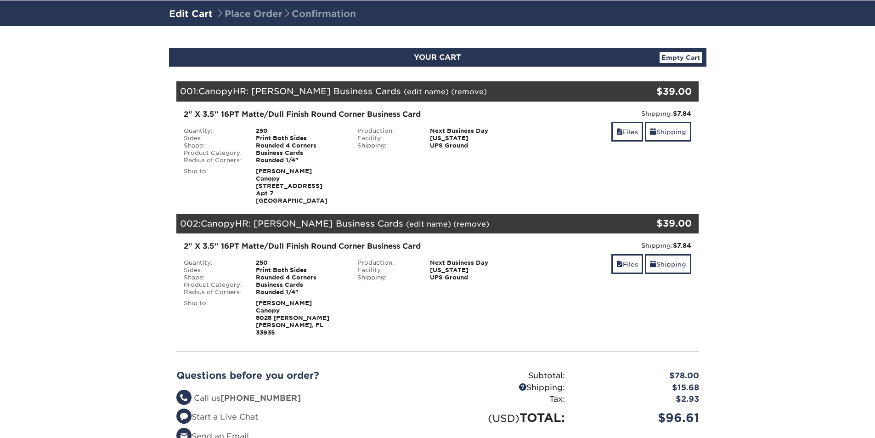
scroll to position [184, 0]
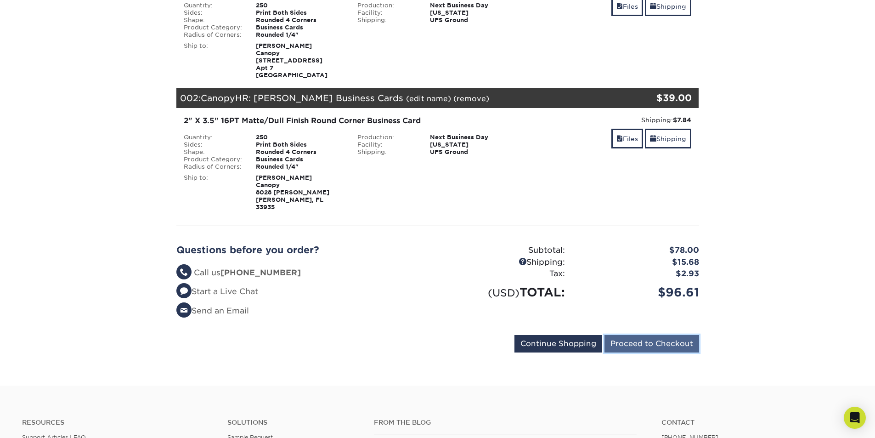
click at [642, 337] on input "Proceed to Checkout" at bounding box center [651, 343] width 95 height 17
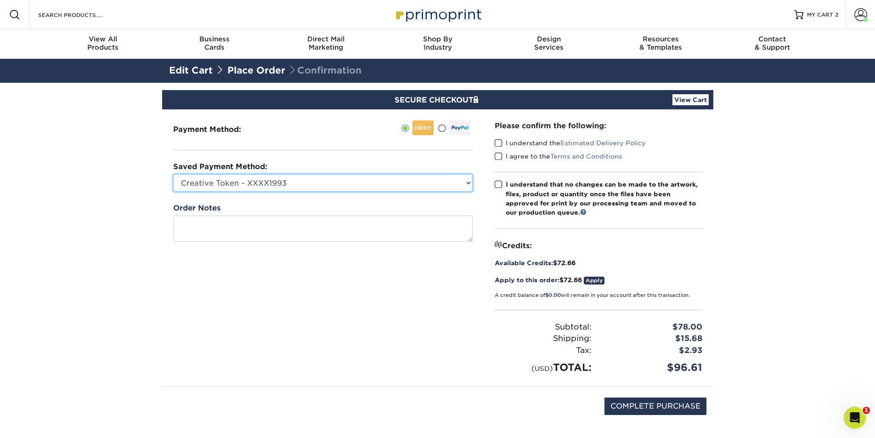
click at [331, 182] on select "Creative Token - XXXX1993 Anthony Falzone Human Capital - XXXX1004 Eric - Insur…" at bounding box center [322, 182] width 299 height 17
select select "75015"
click at [173, 174] on select "Creative Token - XXXX1993 Anthony Falzone Human Capital - XXXX1004 Eric - Insur…" at bounding box center [322, 182] width 299 height 17
click at [498, 141] on span at bounding box center [498, 143] width 8 height 9
click at [0, 0] on input "I understand the Estimated Delivery Policy" at bounding box center [0, 0] width 0 height 0
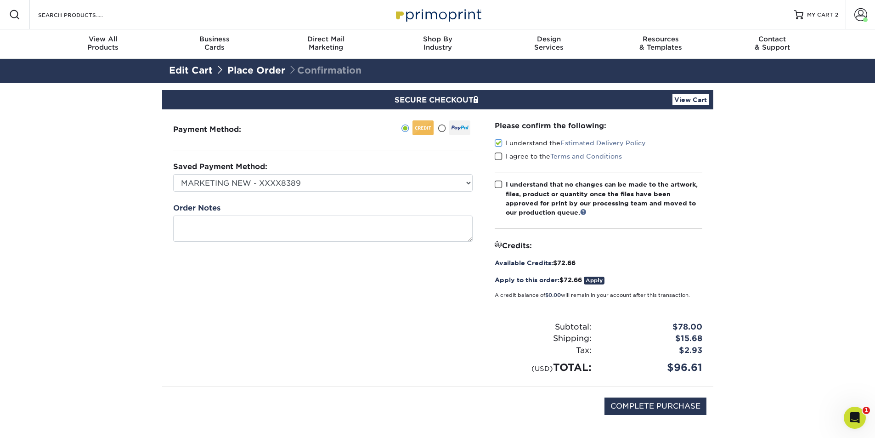
click at [498, 159] on span at bounding box center [498, 156] width 8 height 9
click at [0, 0] on input "I agree to the Terms and Conditions" at bounding box center [0, 0] width 0 height 0
click at [500, 185] on span at bounding box center [498, 184] width 8 height 9
click at [0, 0] on input "I understand that no changes can be made to the artwork, files, product or quan…" at bounding box center [0, 0] width 0 height 0
click at [570, 278] on div "Apply to this order: $72.66 Apply" at bounding box center [598, 279] width 208 height 9
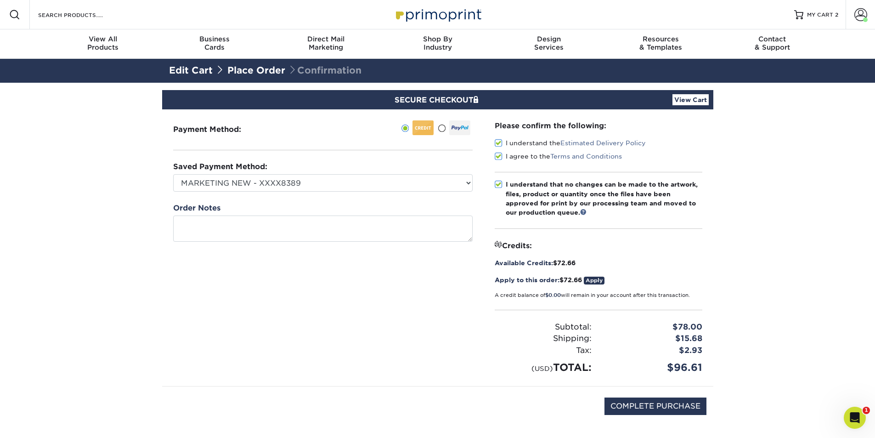
click at [601, 280] on link "Apply" at bounding box center [594, 280] width 21 height 8
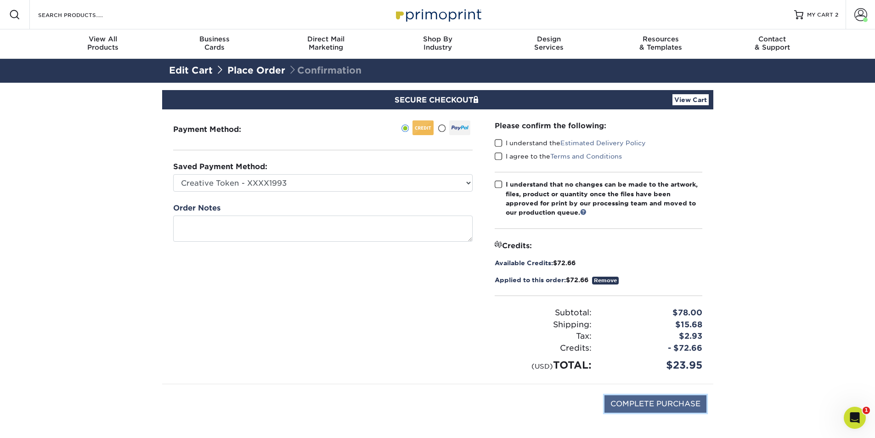
click at [628, 401] on input "COMPLETE PURCHASE" at bounding box center [655, 403] width 102 height 17
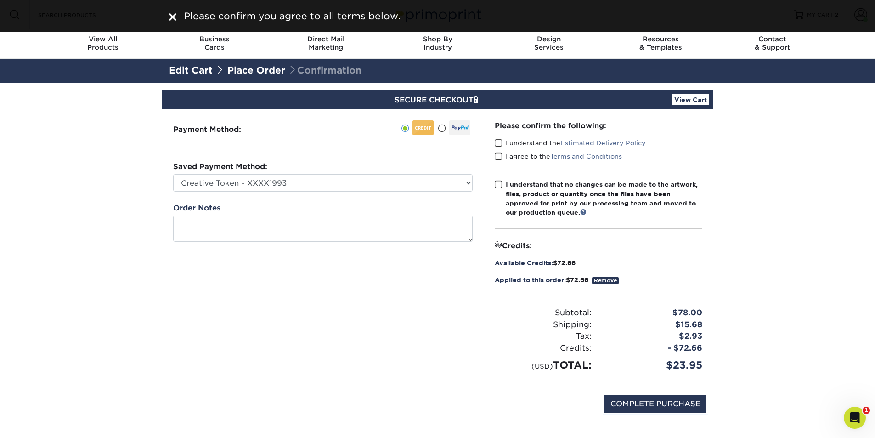
click at [501, 140] on span at bounding box center [498, 143] width 8 height 9
click at [0, 0] on input "I understand the Estimated Delivery Policy" at bounding box center [0, 0] width 0 height 0
click at [499, 153] on span at bounding box center [498, 156] width 8 height 9
click at [0, 0] on input "I agree to the Terms and Conditions" at bounding box center [0, 0] width 0 height 0
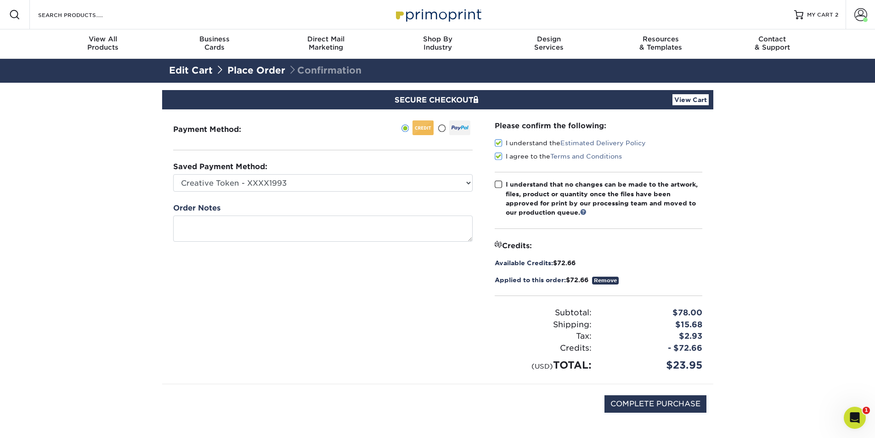
click at [497, 184] on span at bounding box center [498, 184] width 8 height 9
click at [0, 0] on input "I understand that no changes can be made to the artwork, files, product or quan…" at bounding box center [0, 0] width 0 height 0
click at [639, 398] on input "COMPLETE PURCHASE" at bounding box center [655, 403] width 102 height 17
type input "PROCESSING, PLEASE WAIT..."
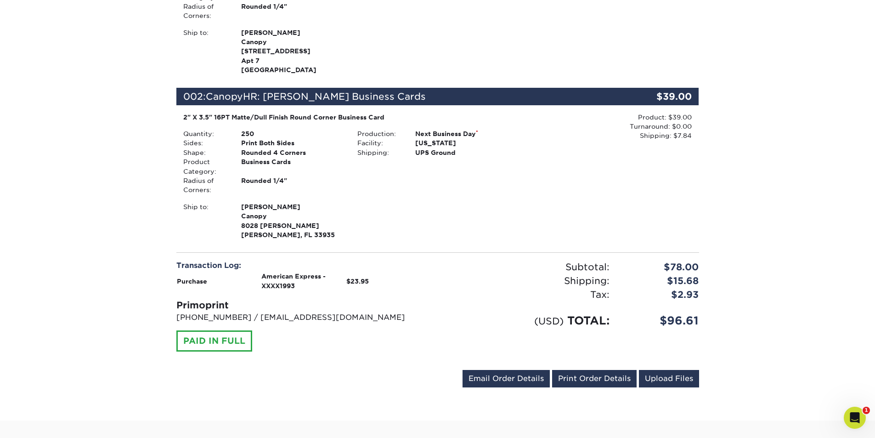
scroll to position [459, 0]
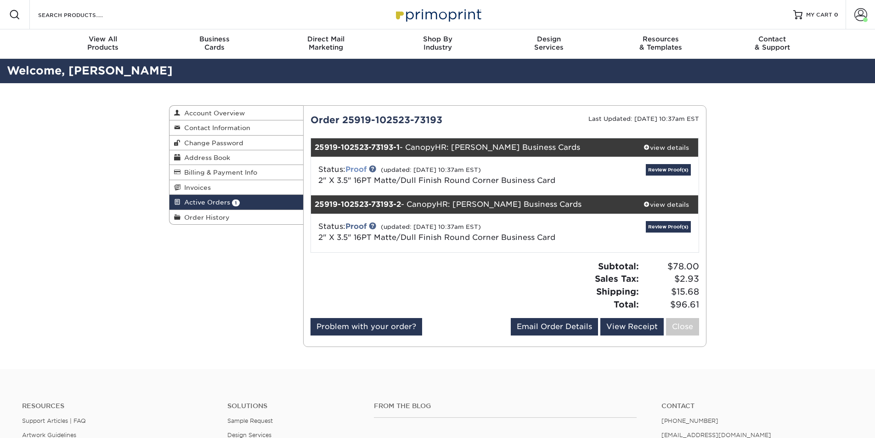
click at [356, 168] on link "Proof" at bounding box center [355, 169] width 21 height 9
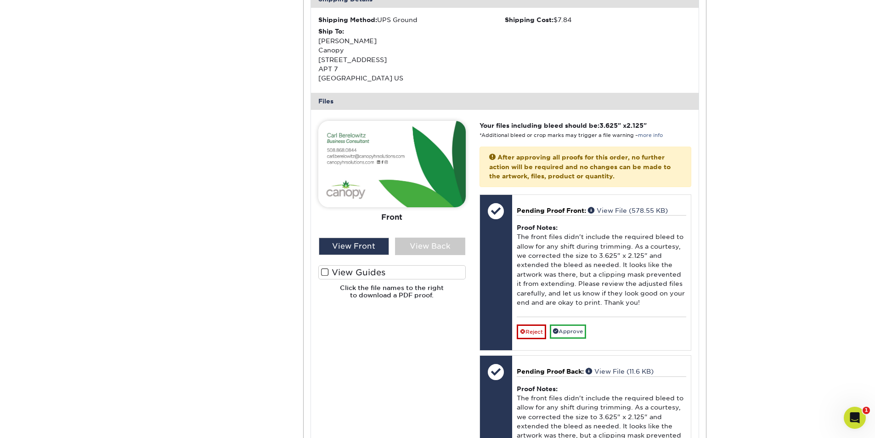
scroll to position [321, 0]
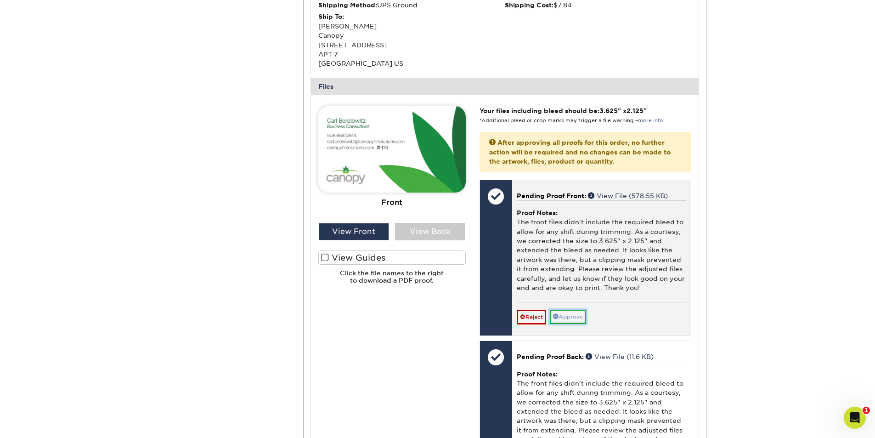
click at [577, 319] on link "Approve" at bounding box center [568, 316] width 36 height 14
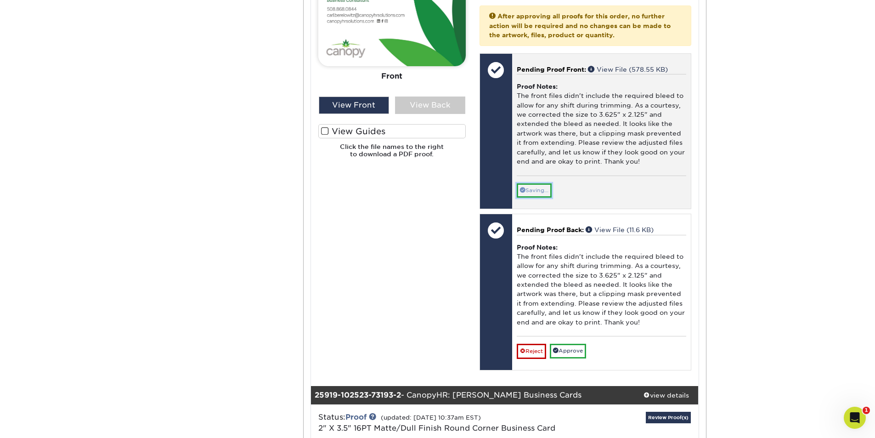
scroll to position [459, 0]
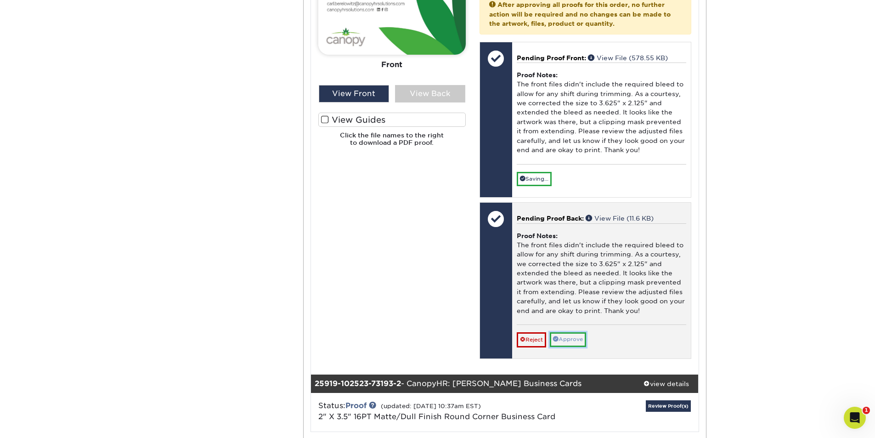
click at [570, 339] on link "Approve" at bounding box center [568, 339] width 36 height 14
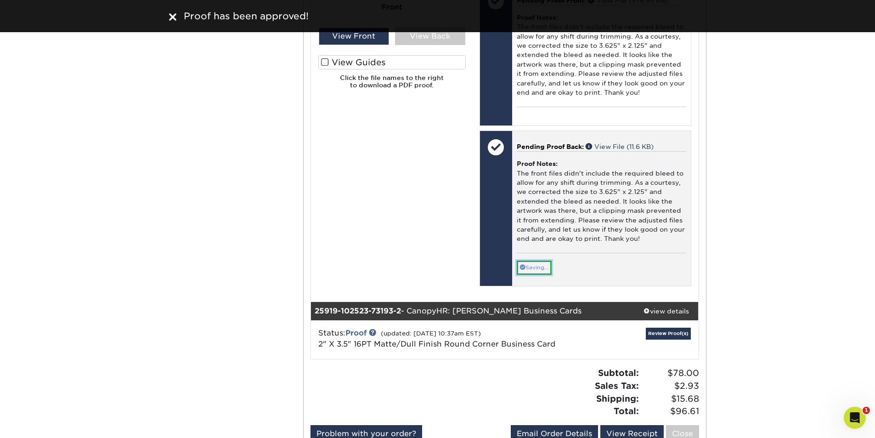
scroll to position [643, 0]
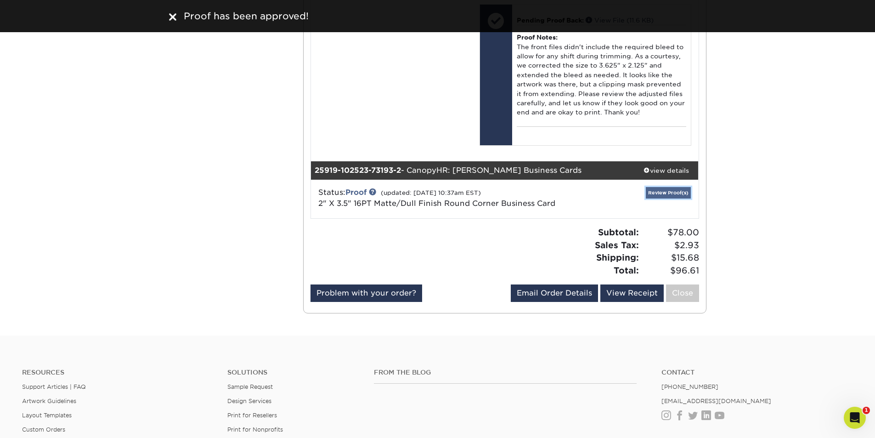
click at [659, 195] on link "Review Proof(s)" at bounding box center [667, 192] width 45 height 11
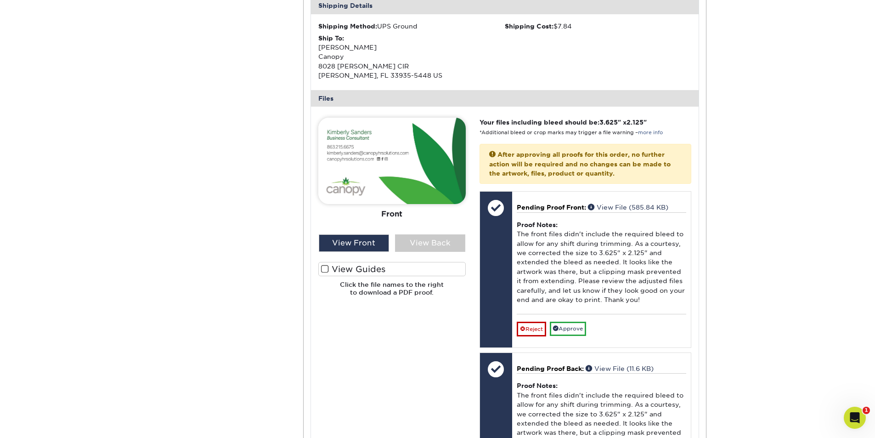
scroll to position [1010, 0]
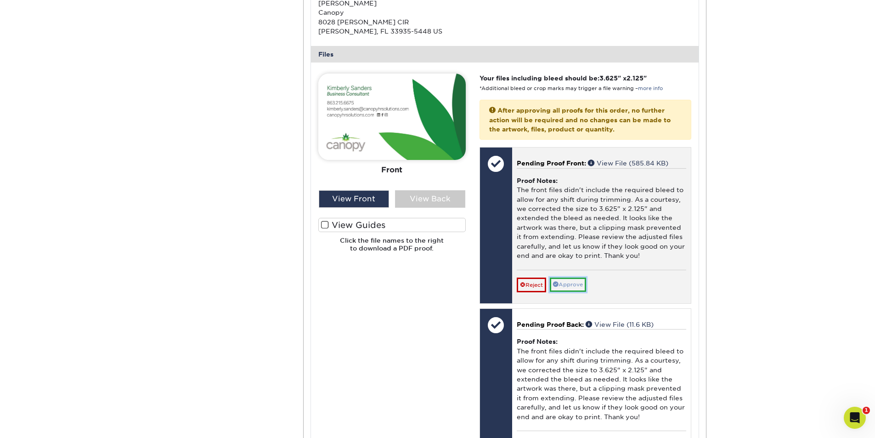
click at [581, 284] on link "Approve" at bounding box center [568, 284] width 36 height 14
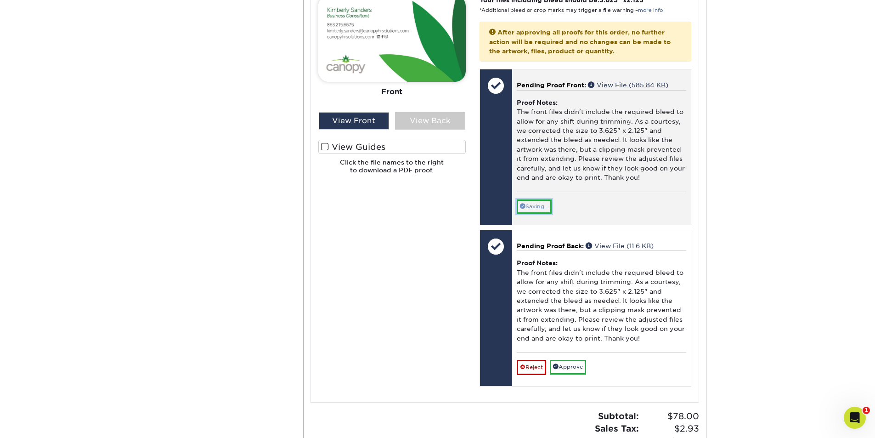
scroll to position [1194, 0]
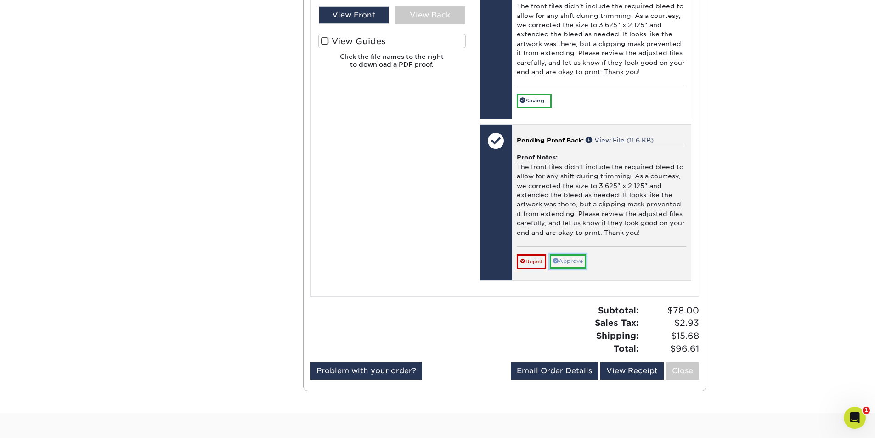
click at [567, 260] on link "Approve" at bounding box center [568, 261] width 36 height 14
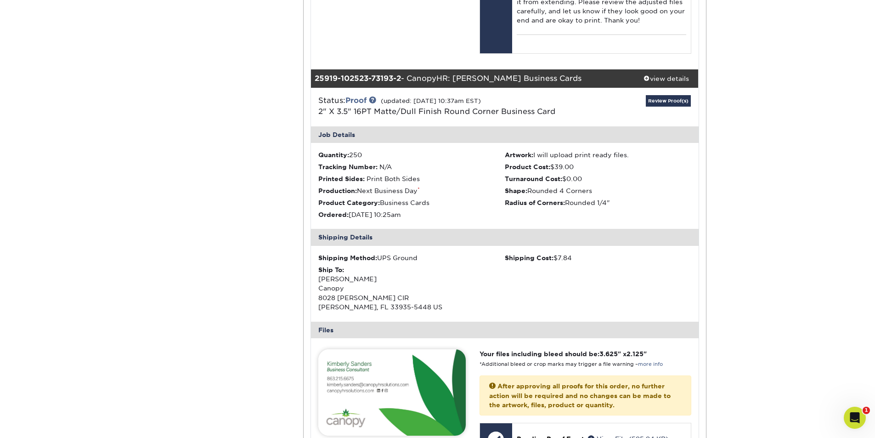
scroll to position [918, 0]
